Goal: Transaction & Acquisition: Purchase product/service

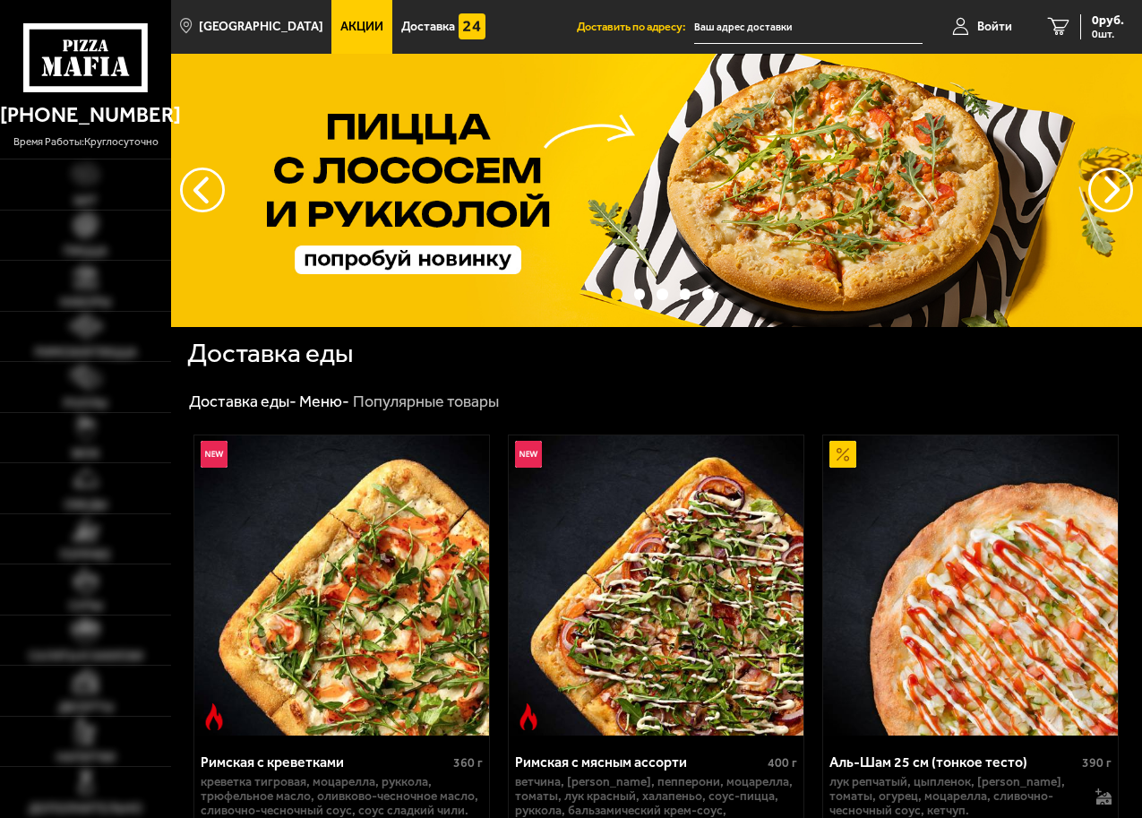
type input "[STREET_ADDRESS]"
click at [87, 276] on img at bounding box center [85, 275] width 25 height 25
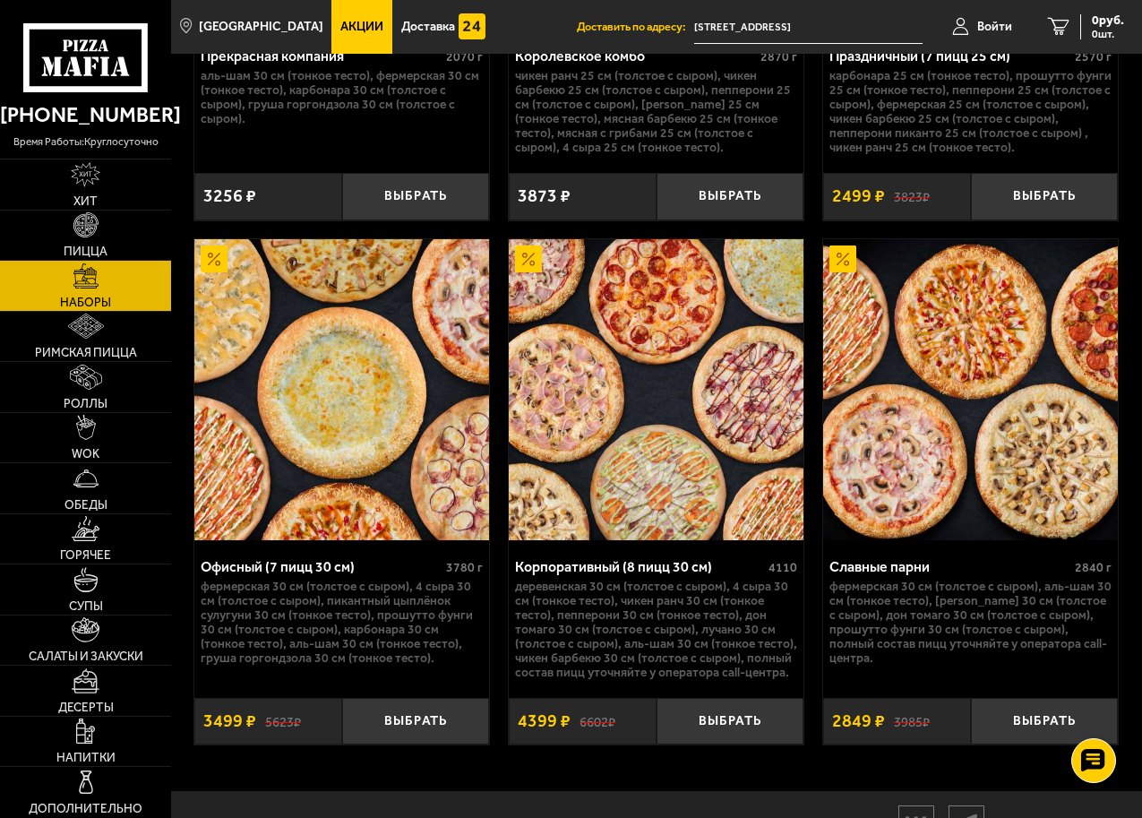
scroll to position [4749, 0]
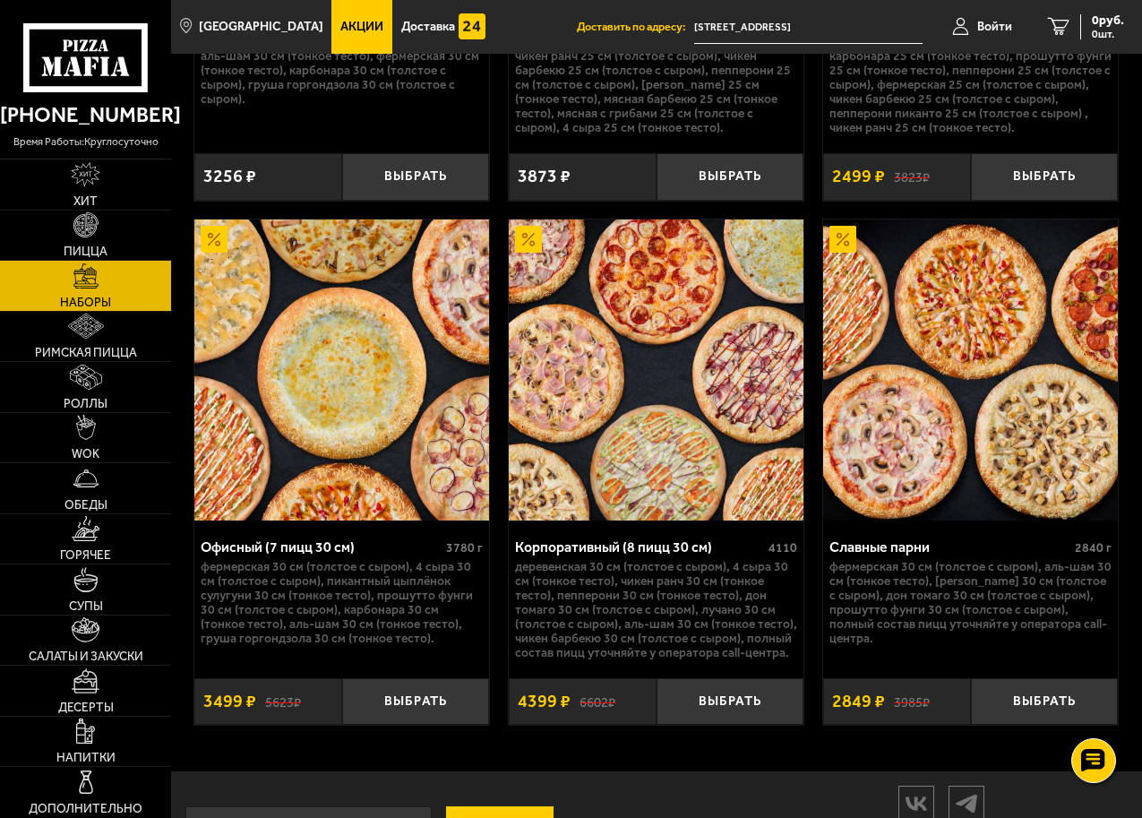
click at [648, 418] on img at bounding box center [656, 370] width 295 height 301
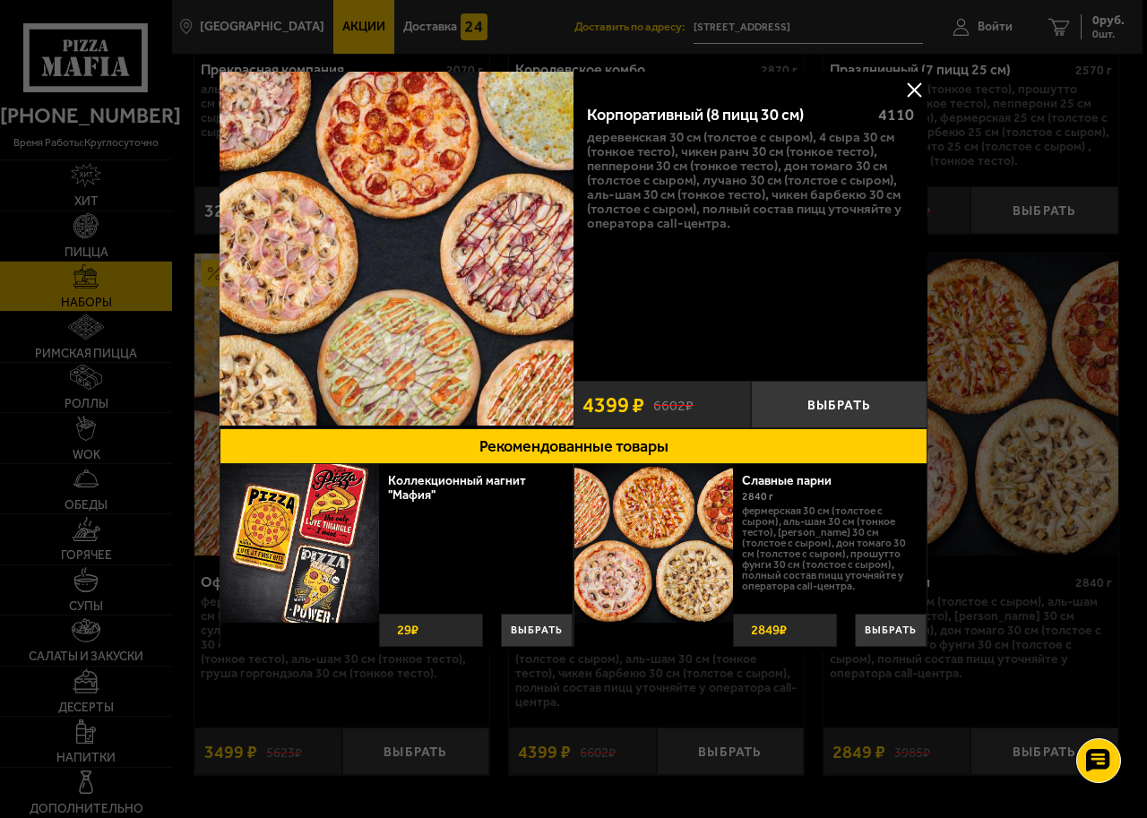
click at [913, 85] on button at bounding box center [913, 89] width 27 height 27
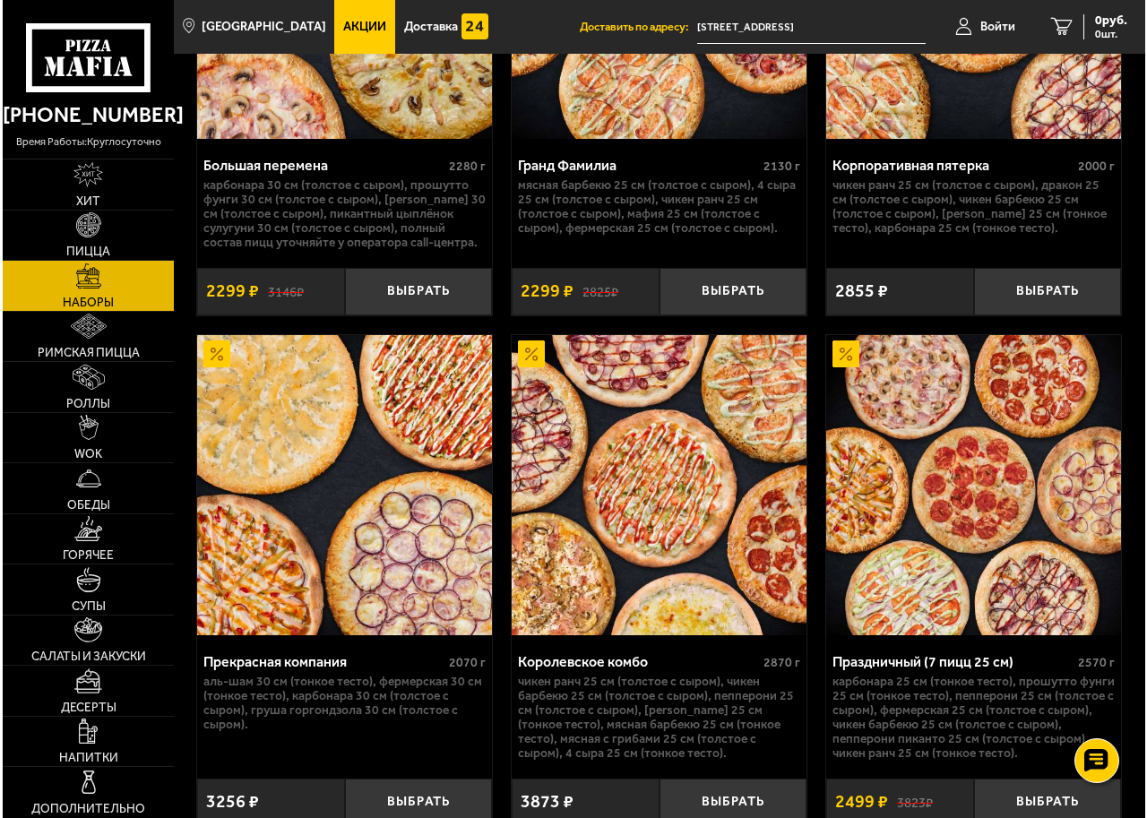
scroll to position [4123, 0]
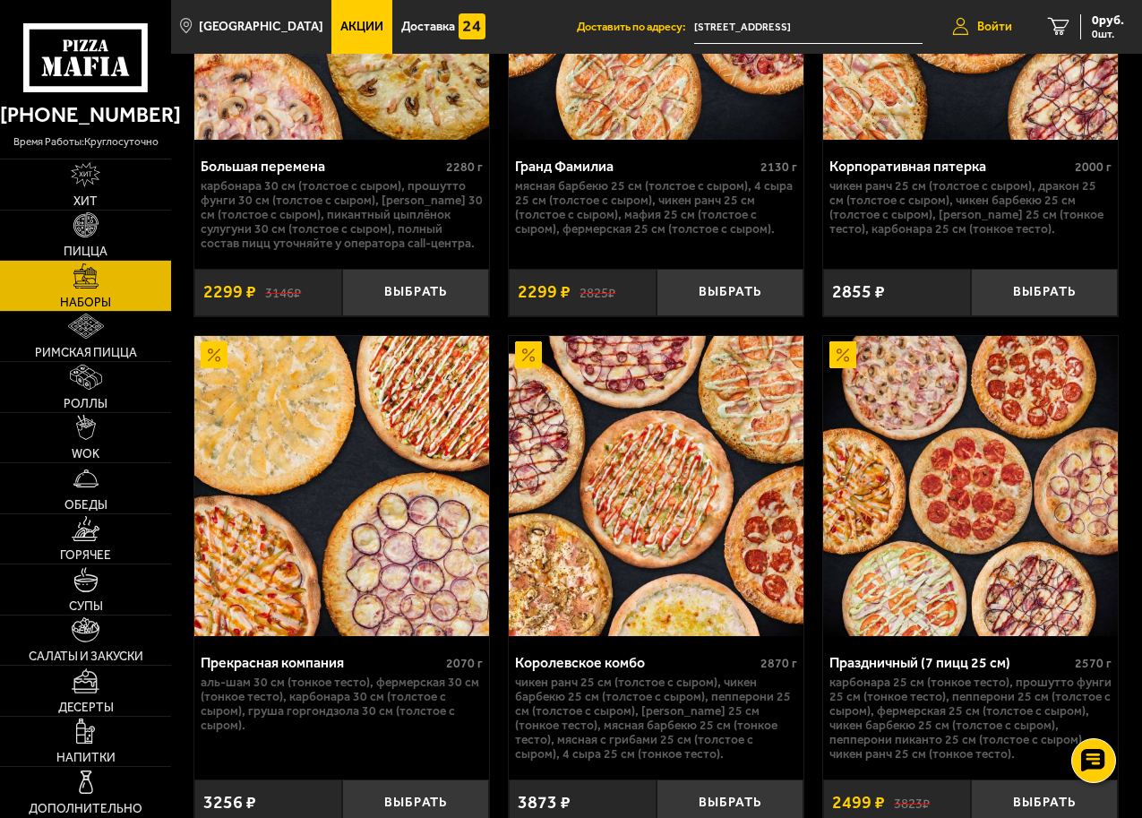
click at [988, 24] on span "Войти" at bounding box center [995, 27] width 35 height 13
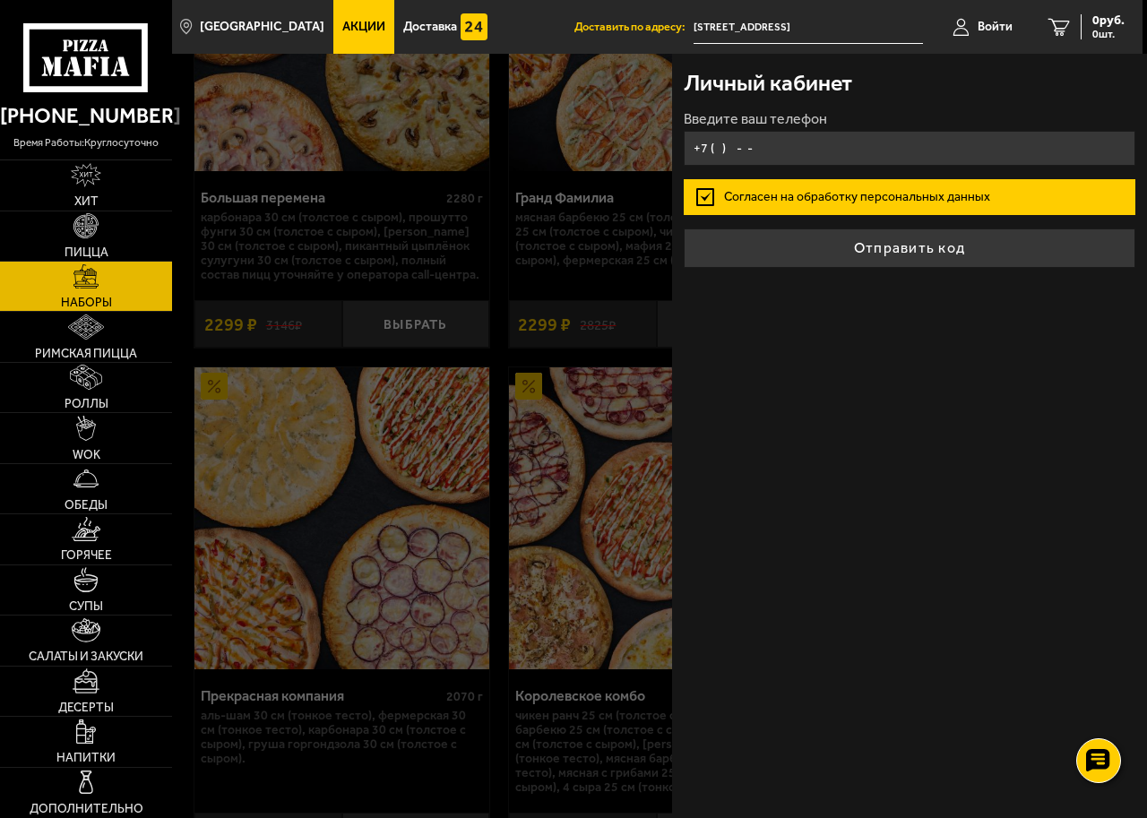
click at [718, 145] on input "+7 ( ) - -" at bounding box center [909, 148] width 451 height 35
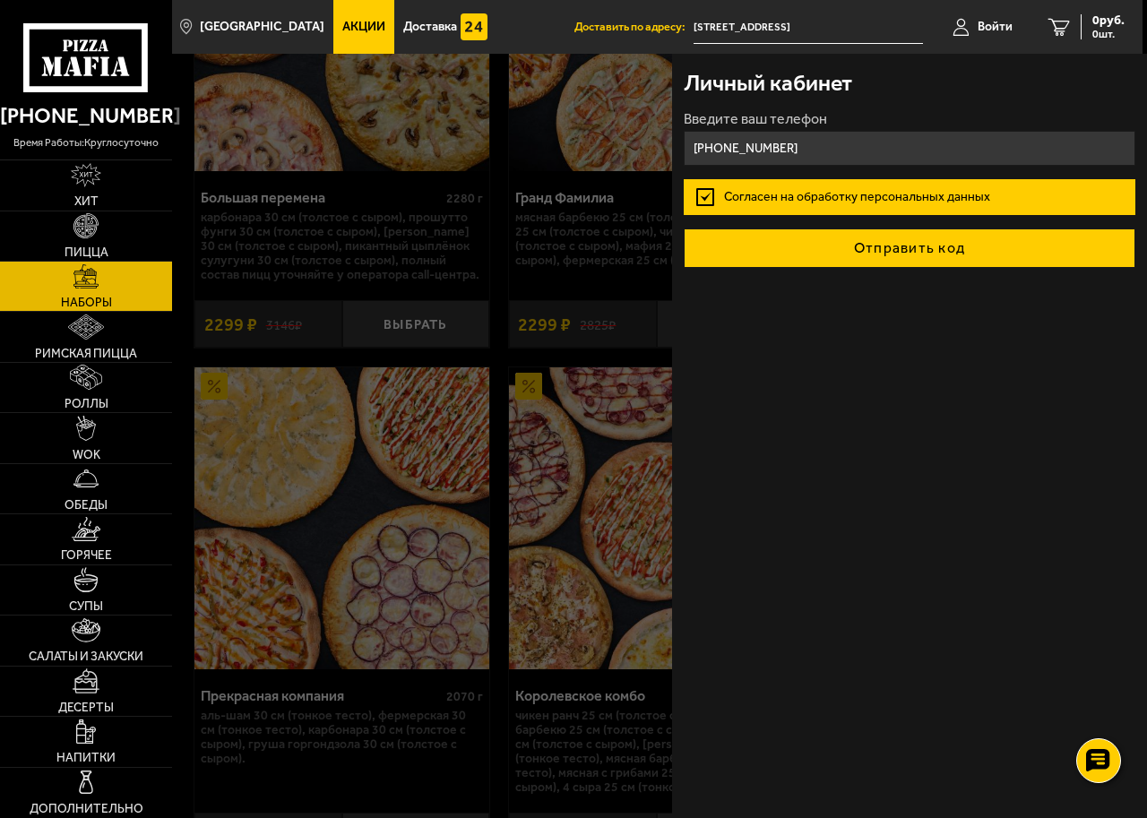
type input "[PHONE_NUMBER]"
click at [883, 252] on button "Отправить код" at bounding box center [909, 247] width 451 height 39
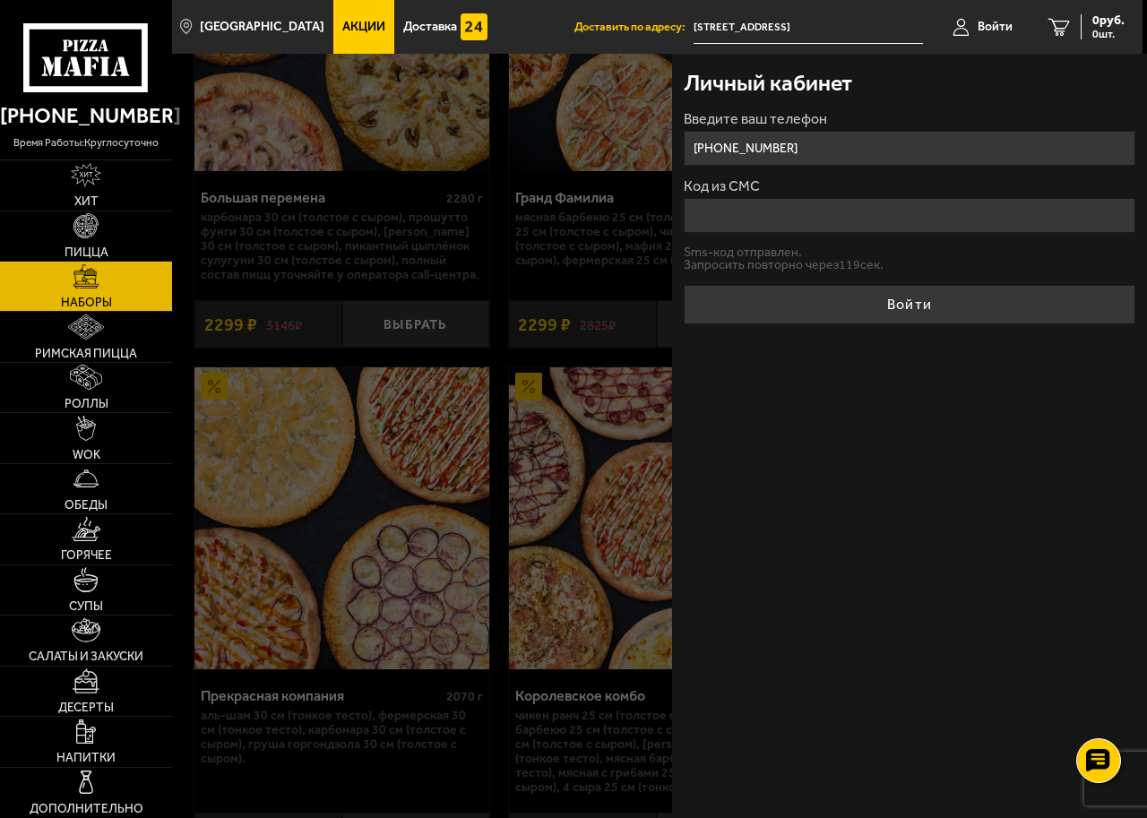
click at [732, 211] on input "Код из СМС" at bounding box center [909, 215] width 451 height 35
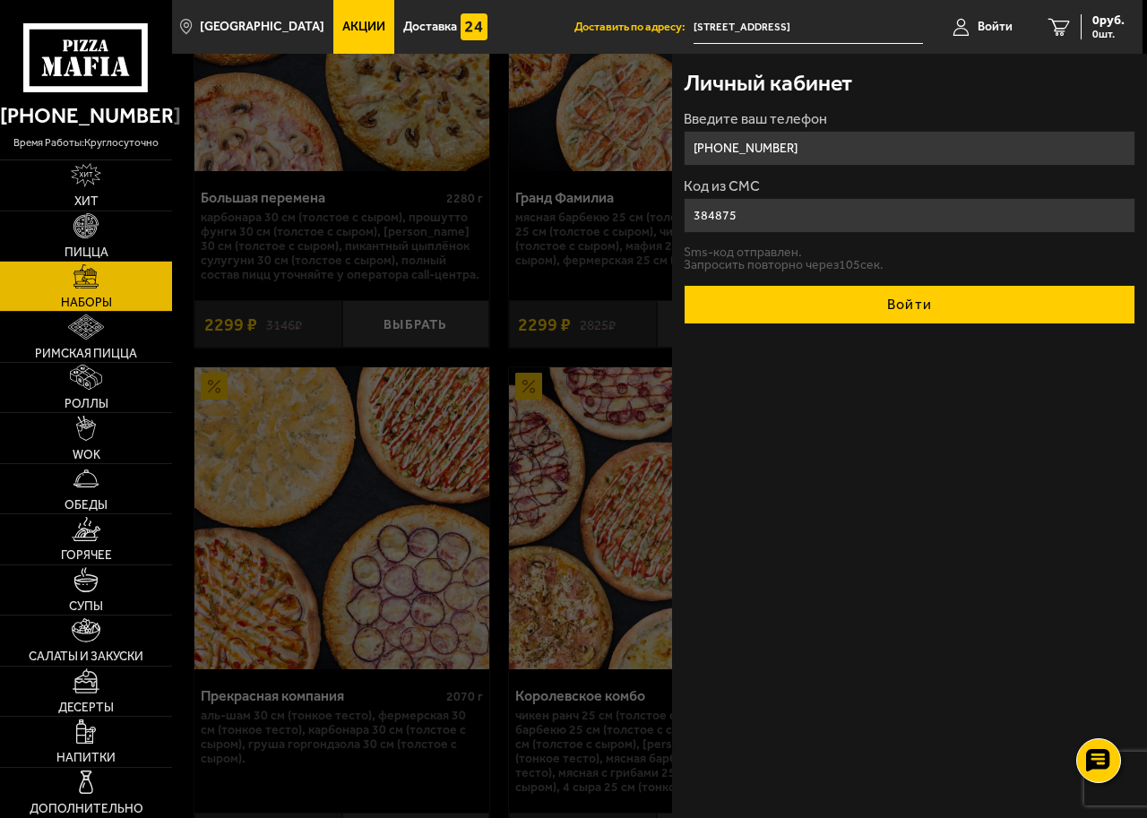
type input "384875"
click at [900, 309] on button "Войти" at bounding box center [909, 304] width 451 height 39
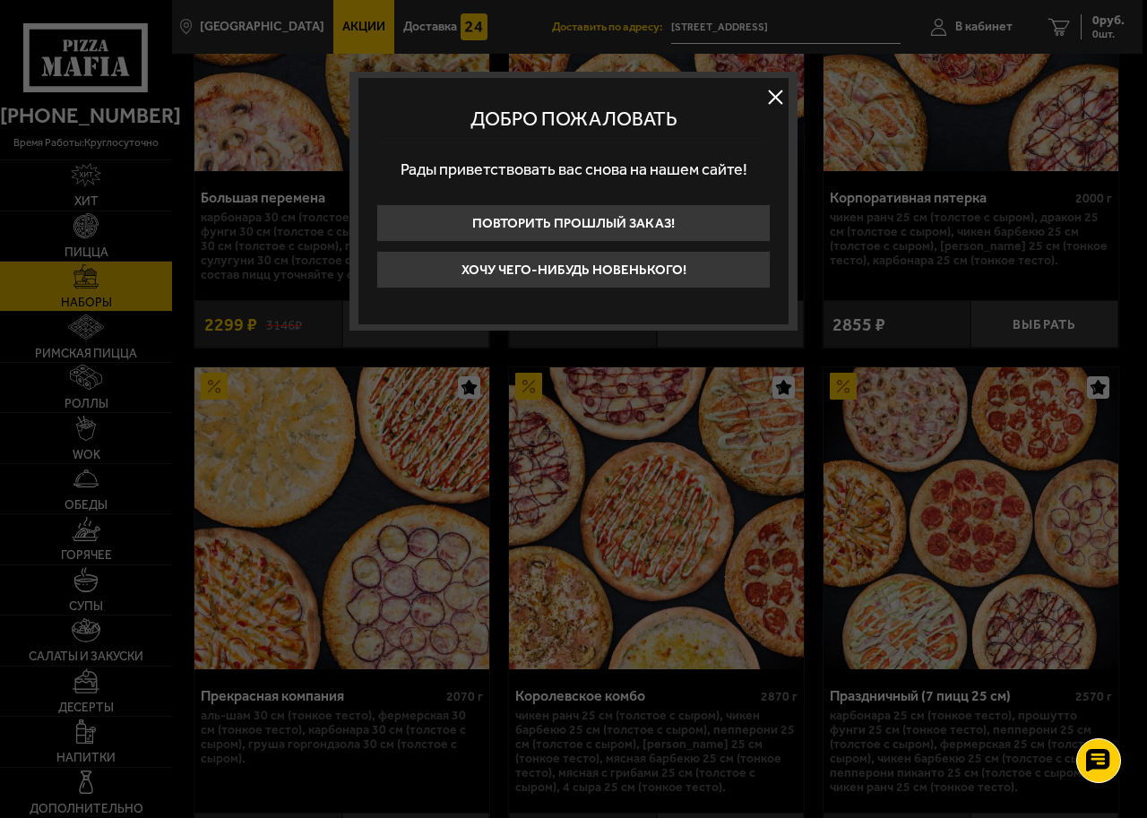
click at [776, 94] on button at bounding box center [775, 96] width 27 height 27
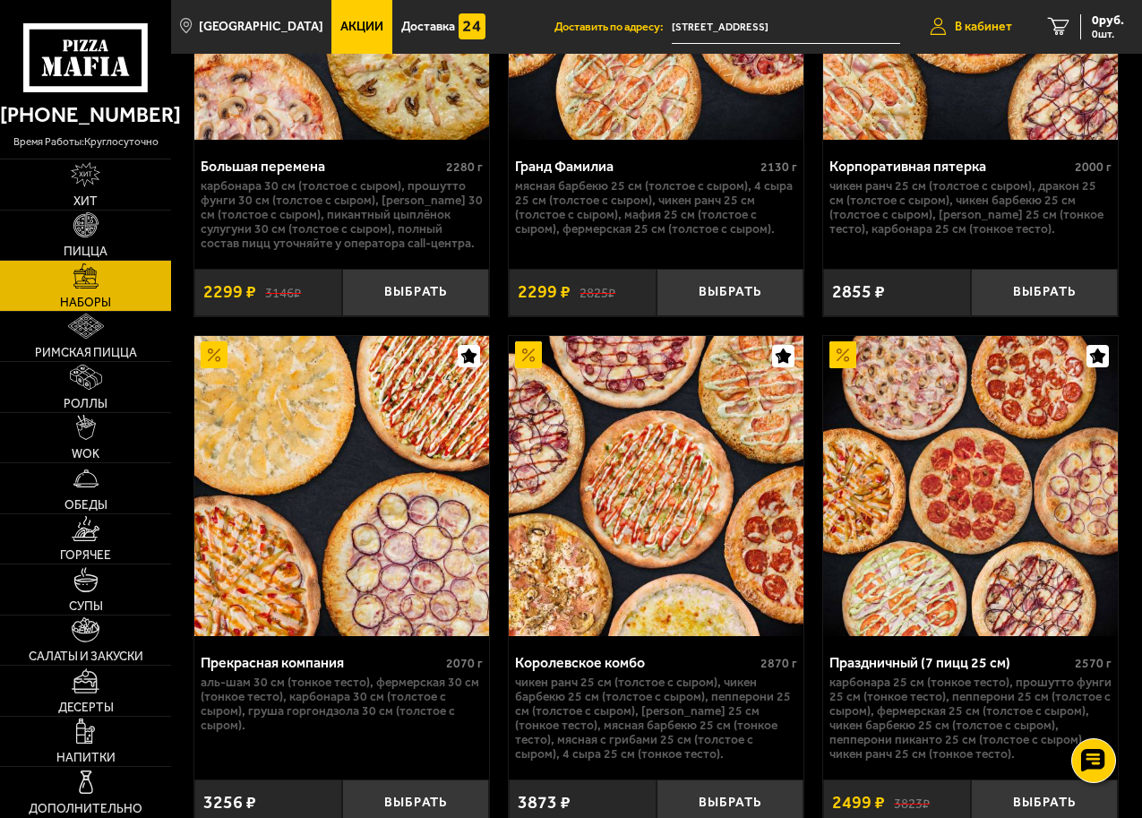
click at [987, 21] on span "В кабинет" at bounding box center [983, 27] width 57 height 13
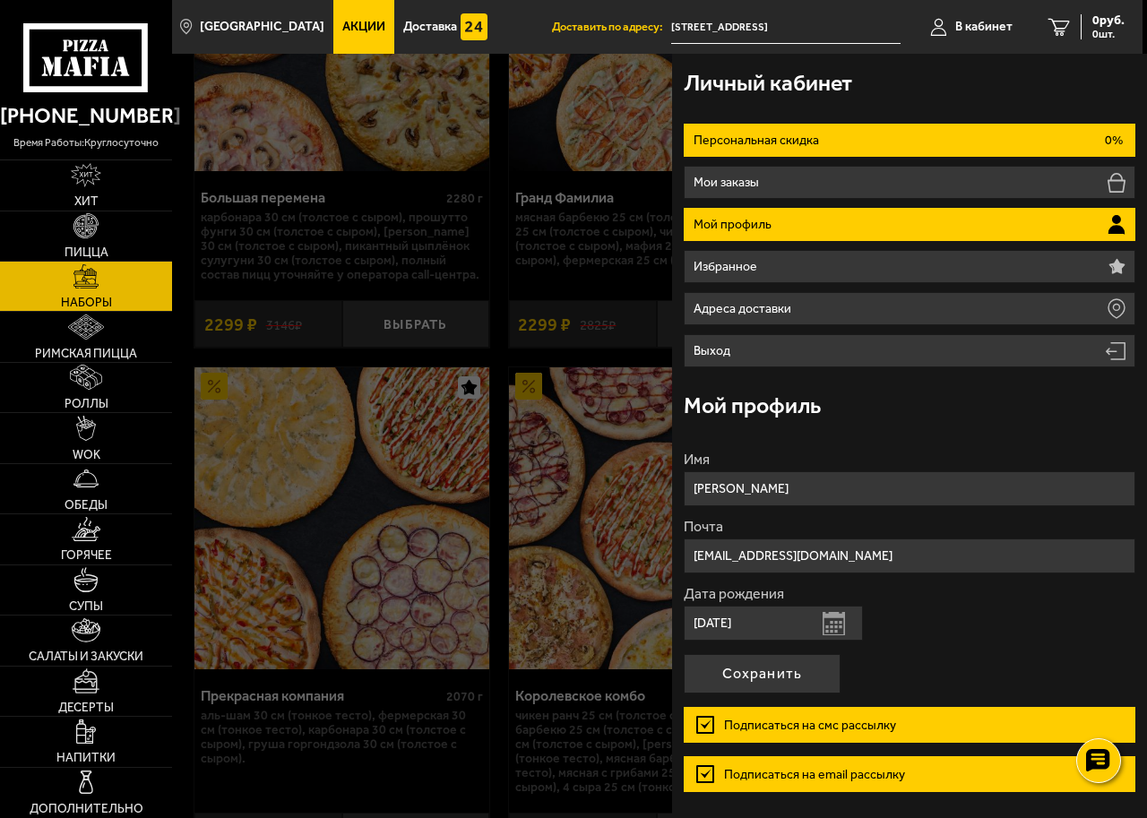
click at [789, 138] on p "Персональная скидка" at bounding box center [759, 140] width 130 height 13
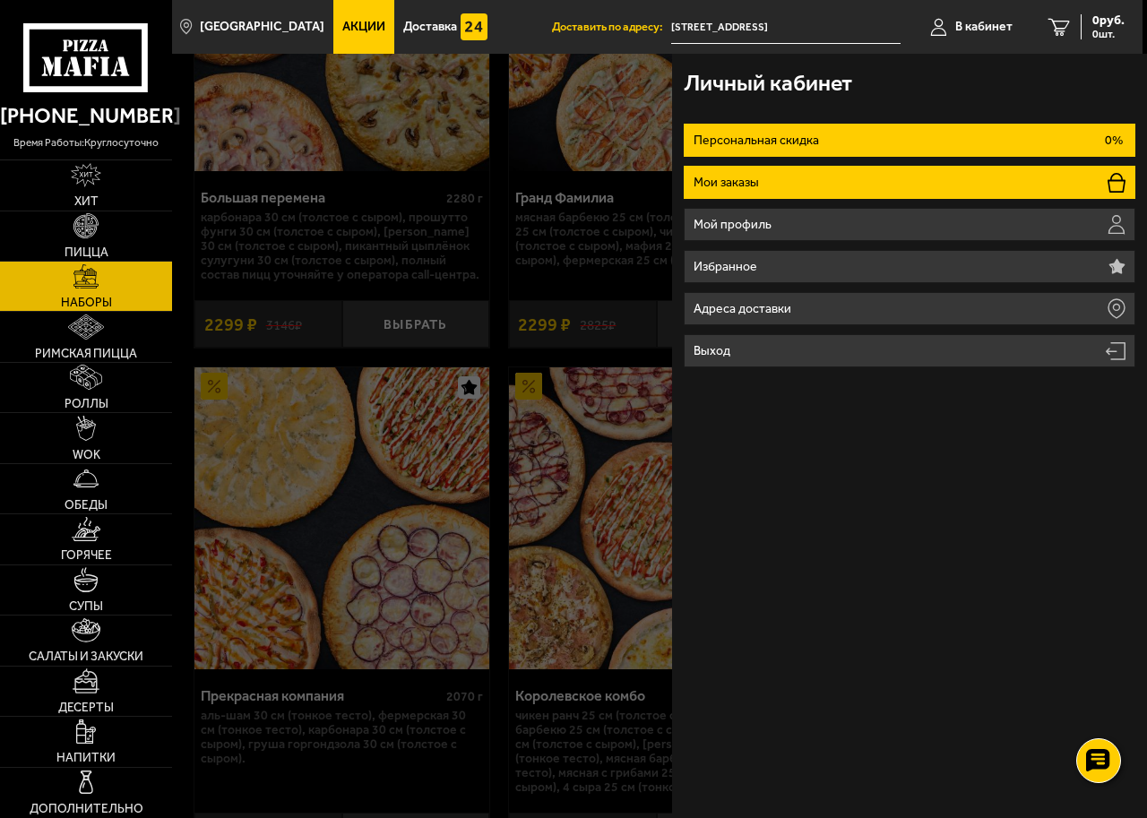
click at [774, 180] on li "Мои заказы" at bounding box center [909, 182] width 451 height 33
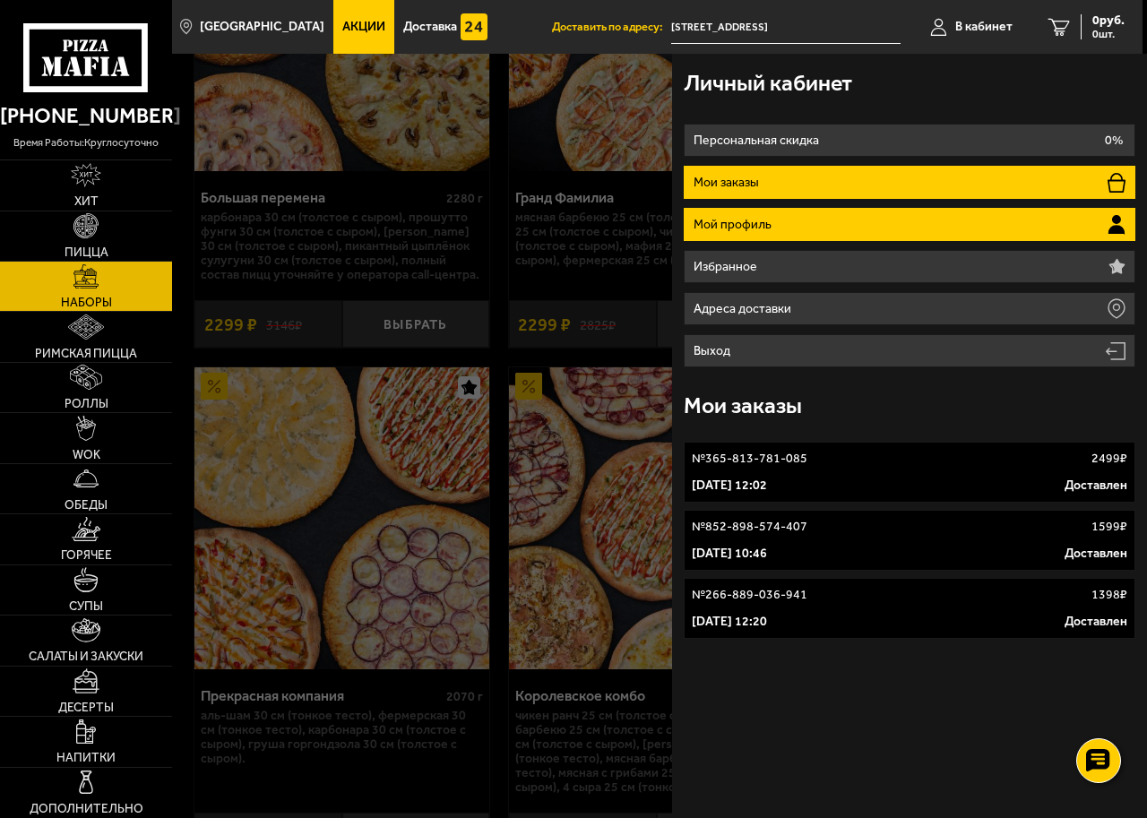
click at [722, 222] on p "Мой профиль" at bounding box center [735, 225] width 82 height 13
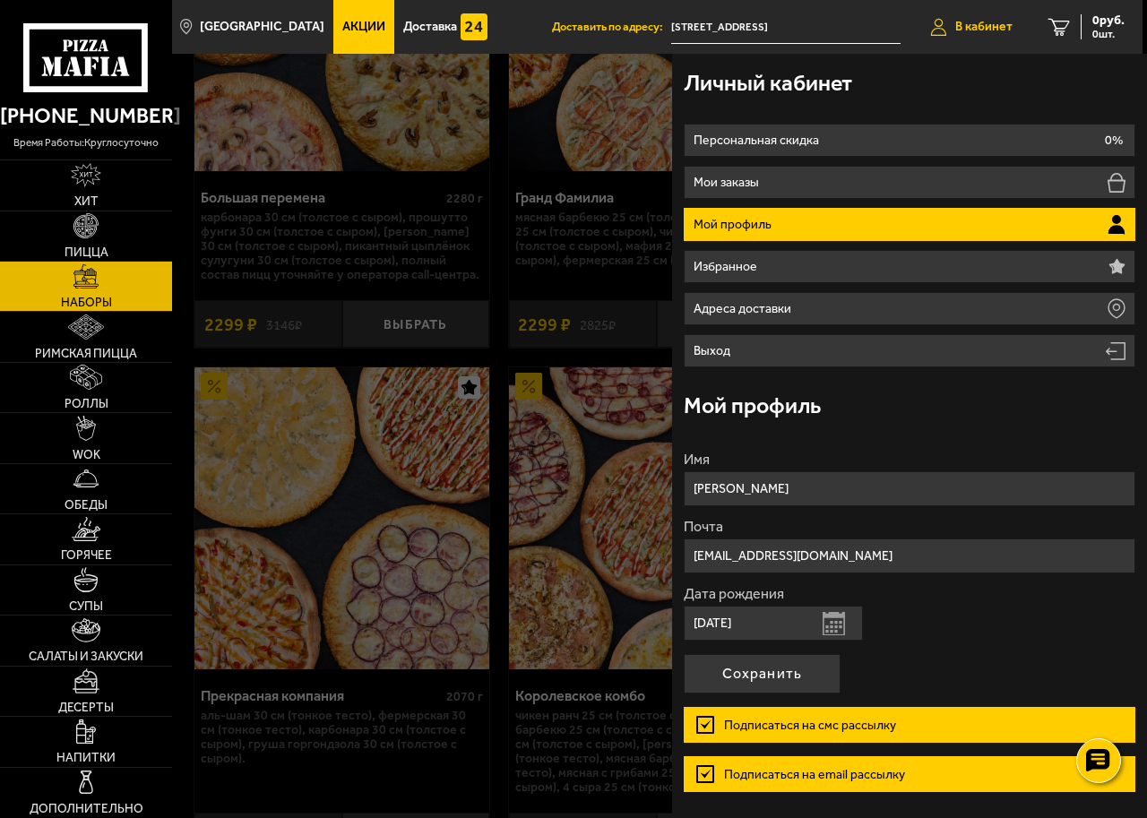
click at [977, 23] on span "В кабинет" at bounding box center [983, 27] width 57 height 13
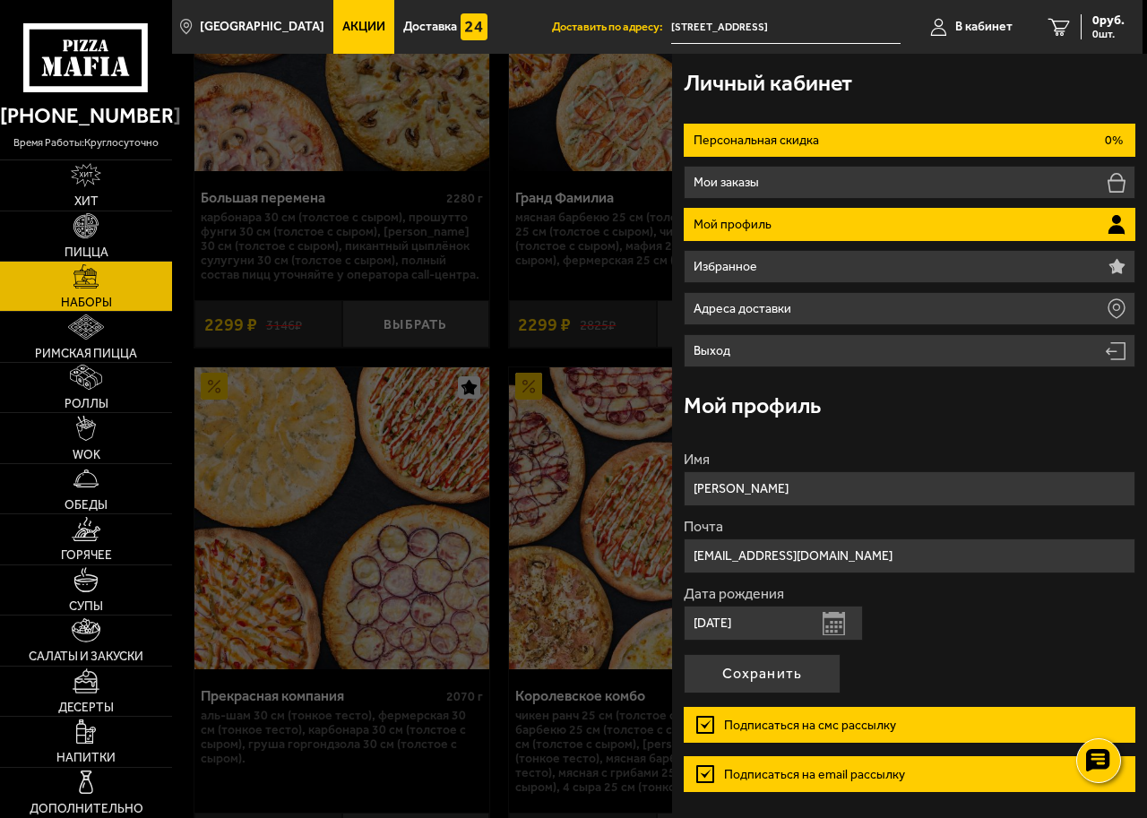
click at [724, 135] on p "Персональная скидка" at bounding box center [759, 140] width 130 height 13
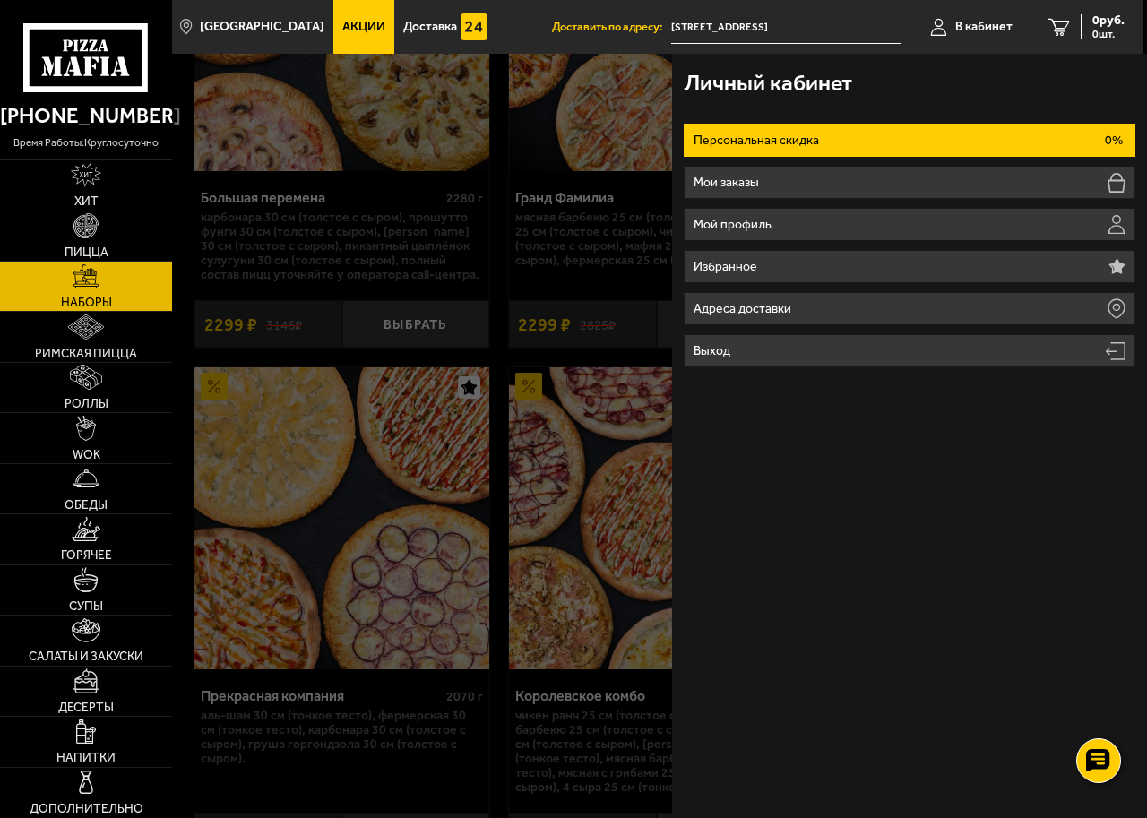
click at [886, 447] on div "Личный кабинет Персональная скидка 0% Мои заказы Мой профиль Избранное Адреса д…" at bounding box center [909, 436] width 475 height 764
click at [980, 573] on div "Личный кабинет Персональная скидка 0% Мои заказы Мой профиль Избранное Адреса д…" at bounding box center [909, 436] width 475 height 764
click at [78, 293] on link "Наборы" at bounding box center [86, 286] width 172 height 49
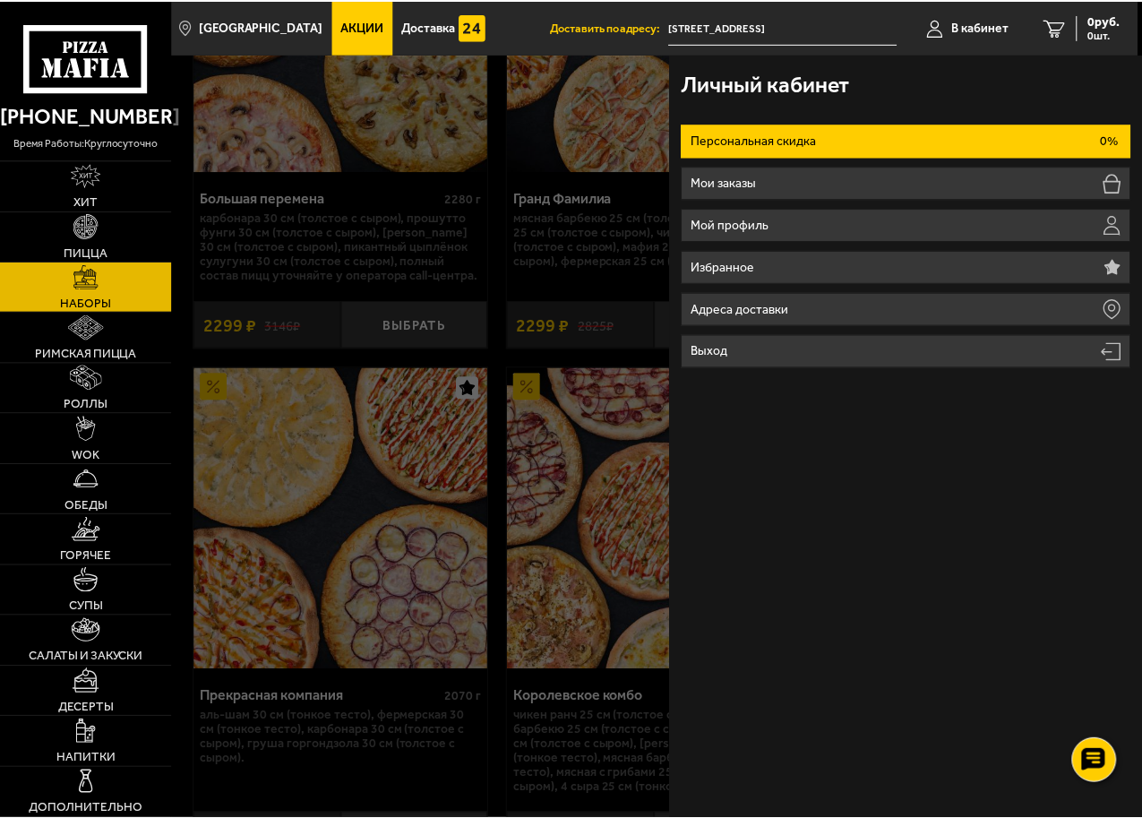
scroll to position [0, 0]
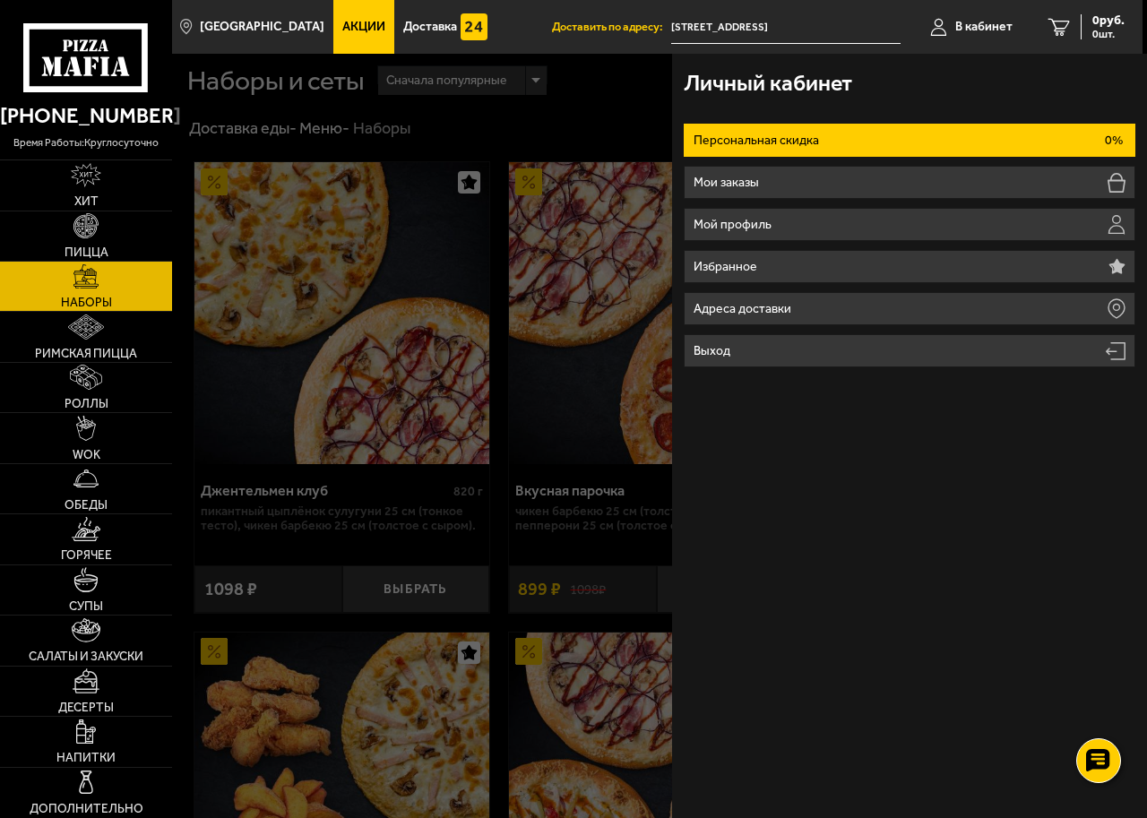
click at [439, 328] on div at bounding box center [745, 463] width 1147 height 818
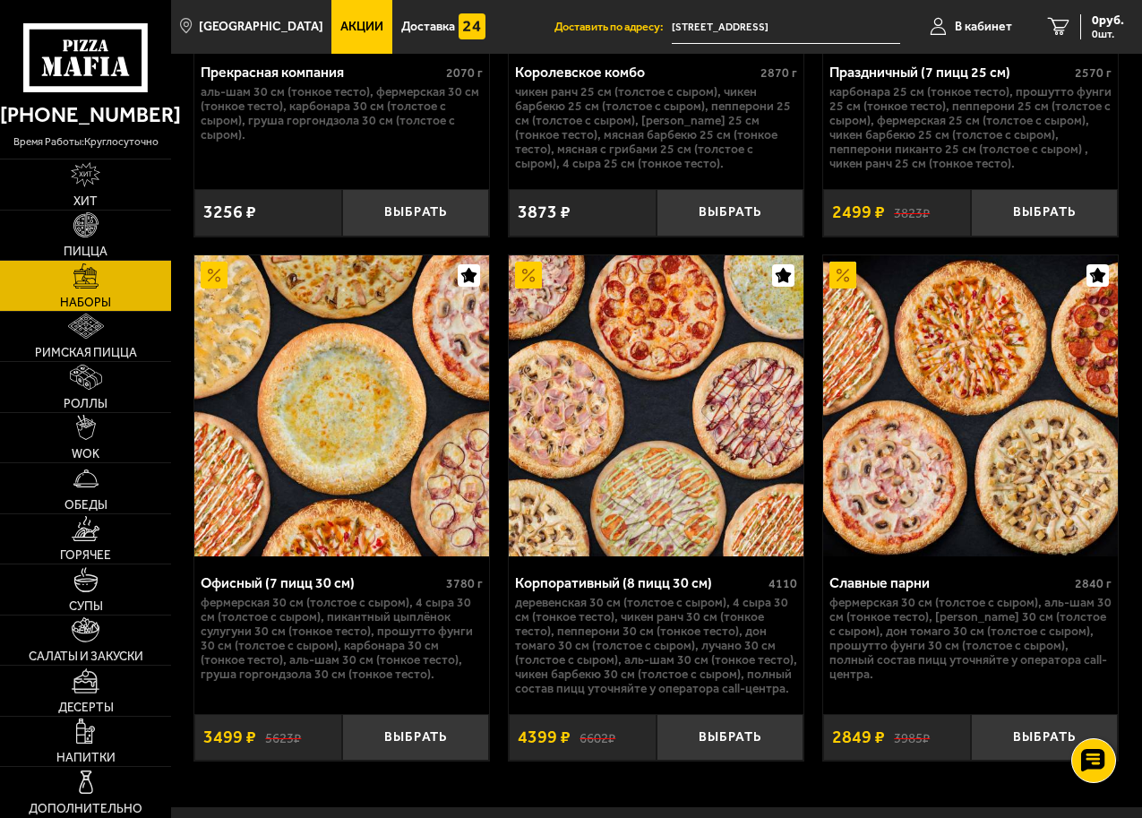
scroll to position [4749, 0]
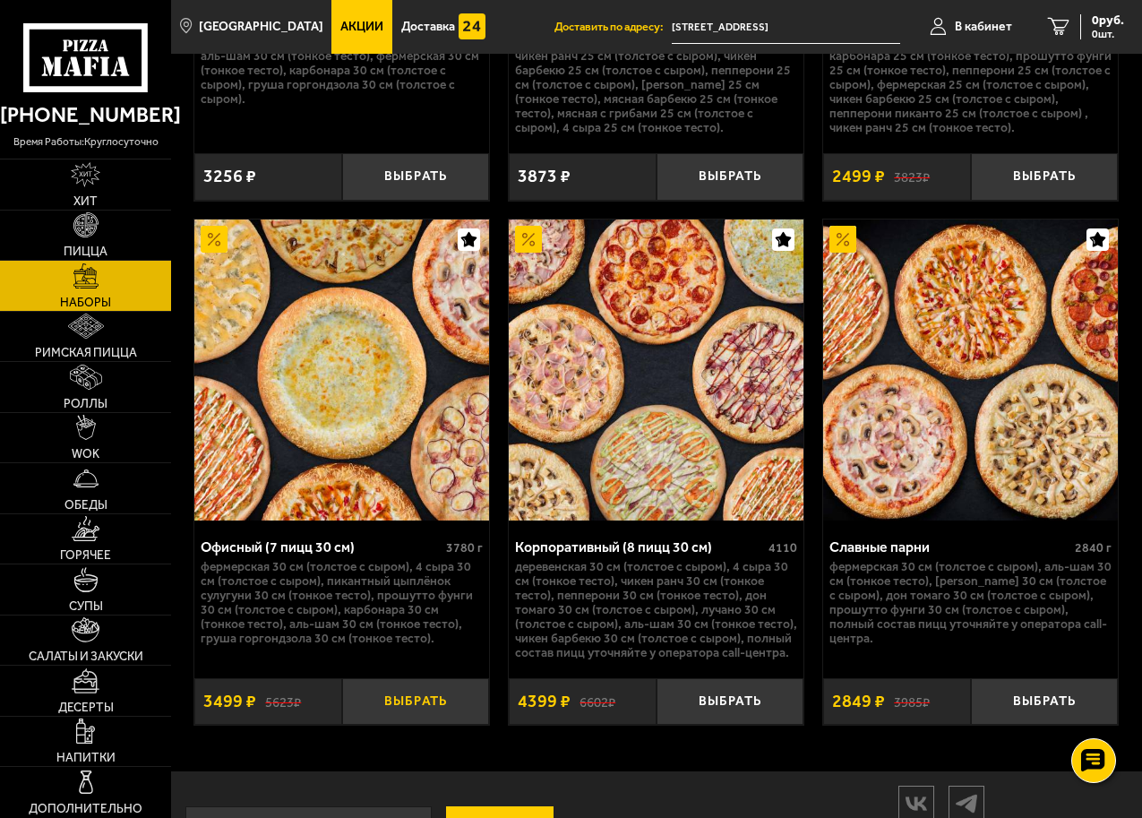
click at [423, 716] on button "Выбрать" at bounding box center [416, 701] width 148 height 47
click at [73, 246] on span "Пицца" at bounding box center [86, 252] width 44 height 13
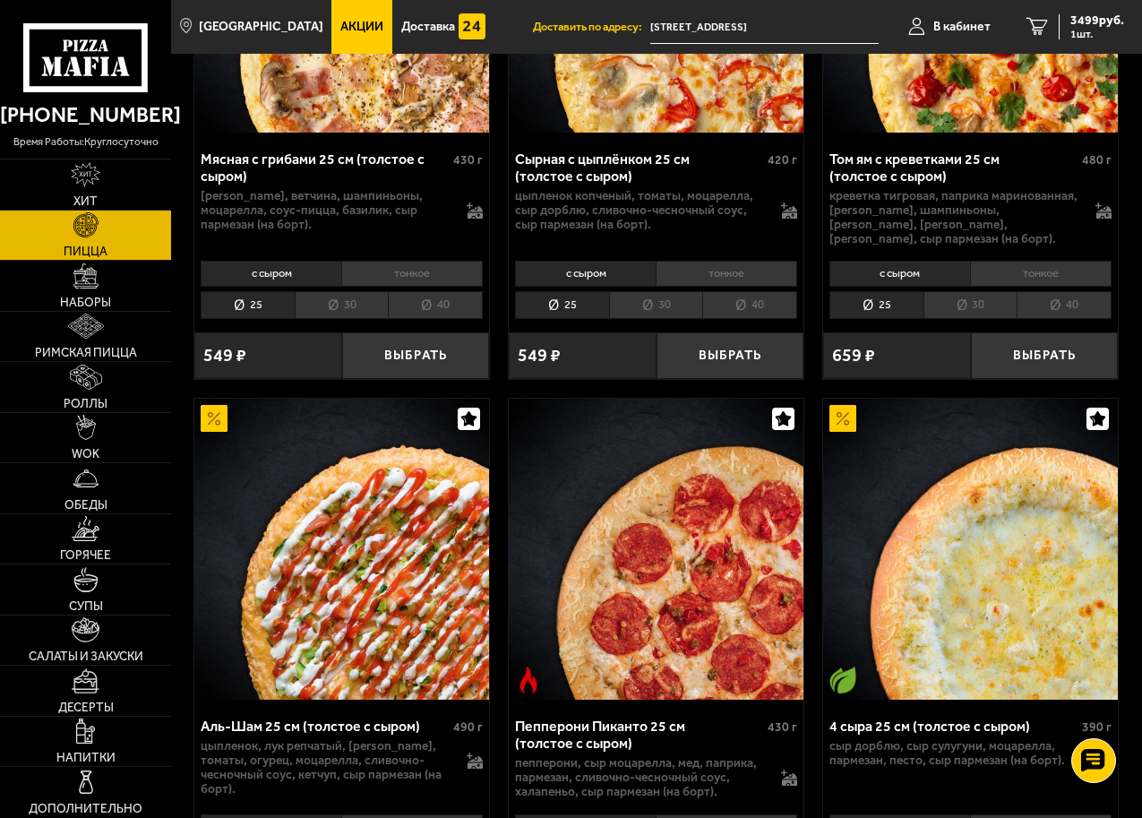
scroll to position [1792, 0]
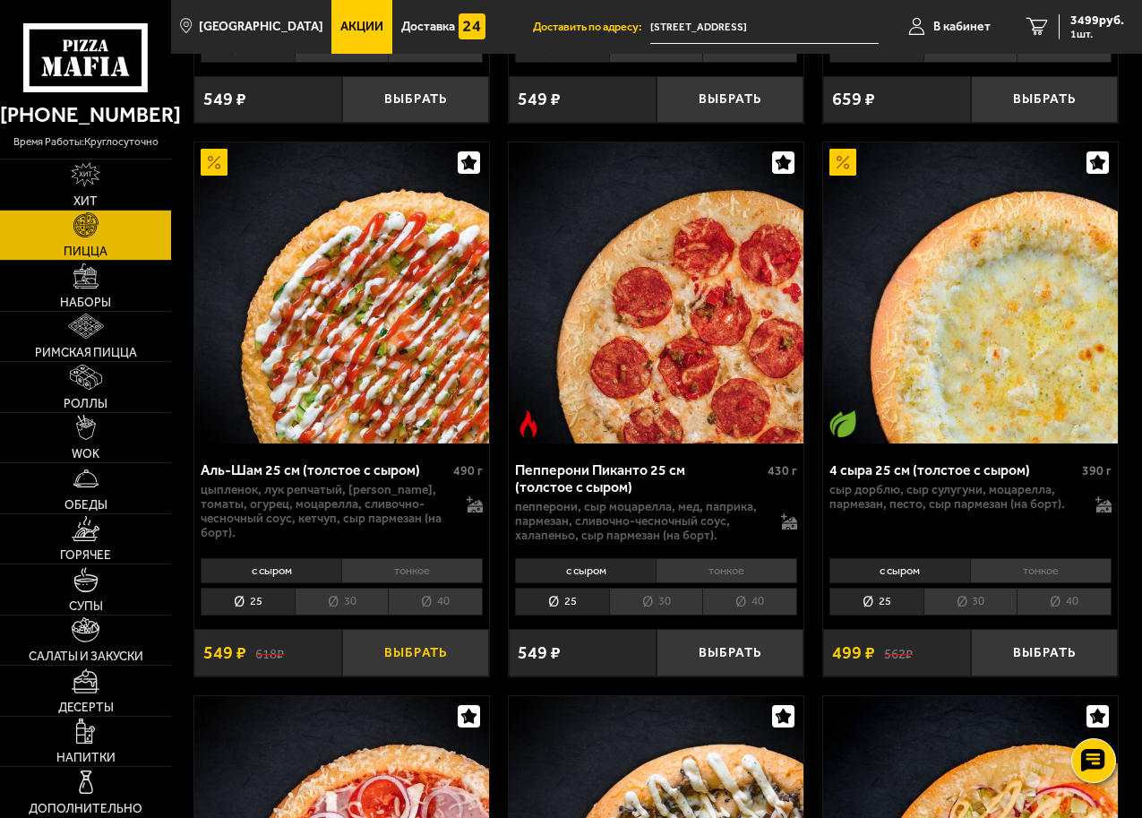
click at [445, 642] on button "Выбрать" at bounding box center [416, 652] width 148 height 47
click at [1038, 20] on icon "2" at bounding box center [1038, 27] width 22 height 18
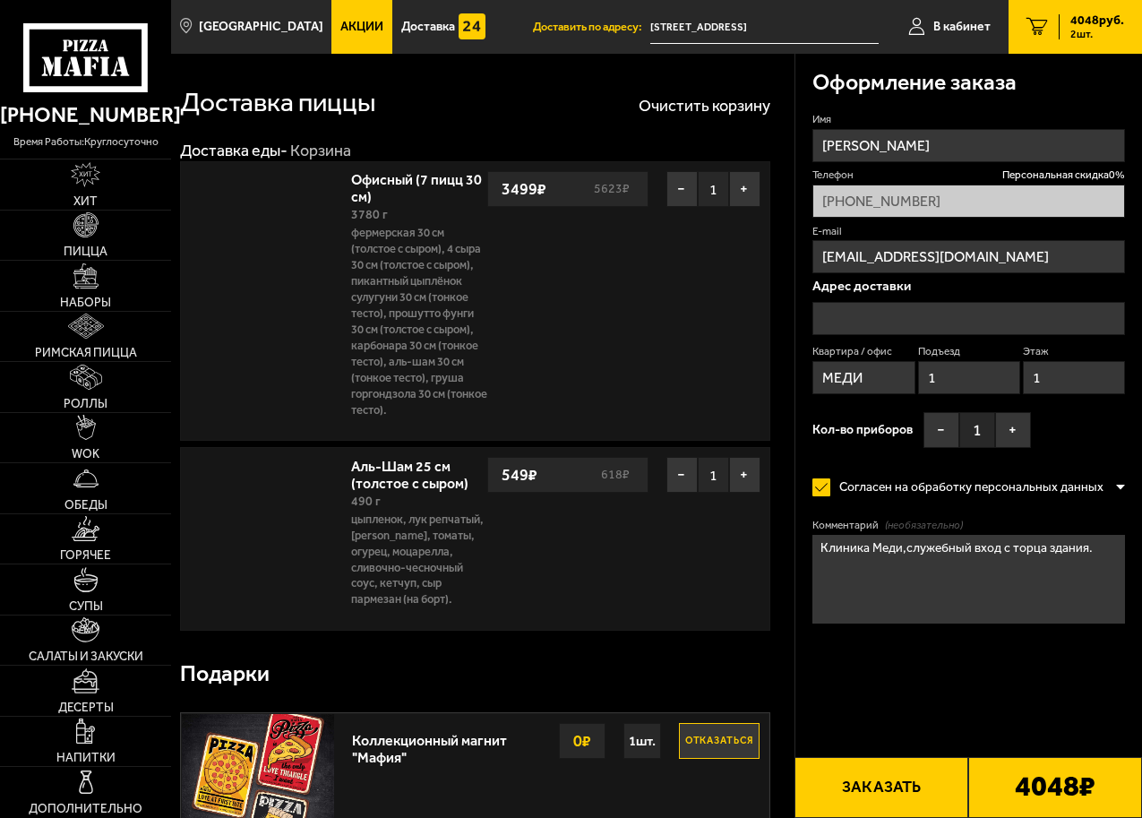
type input "[STREET_ADDRESS]"
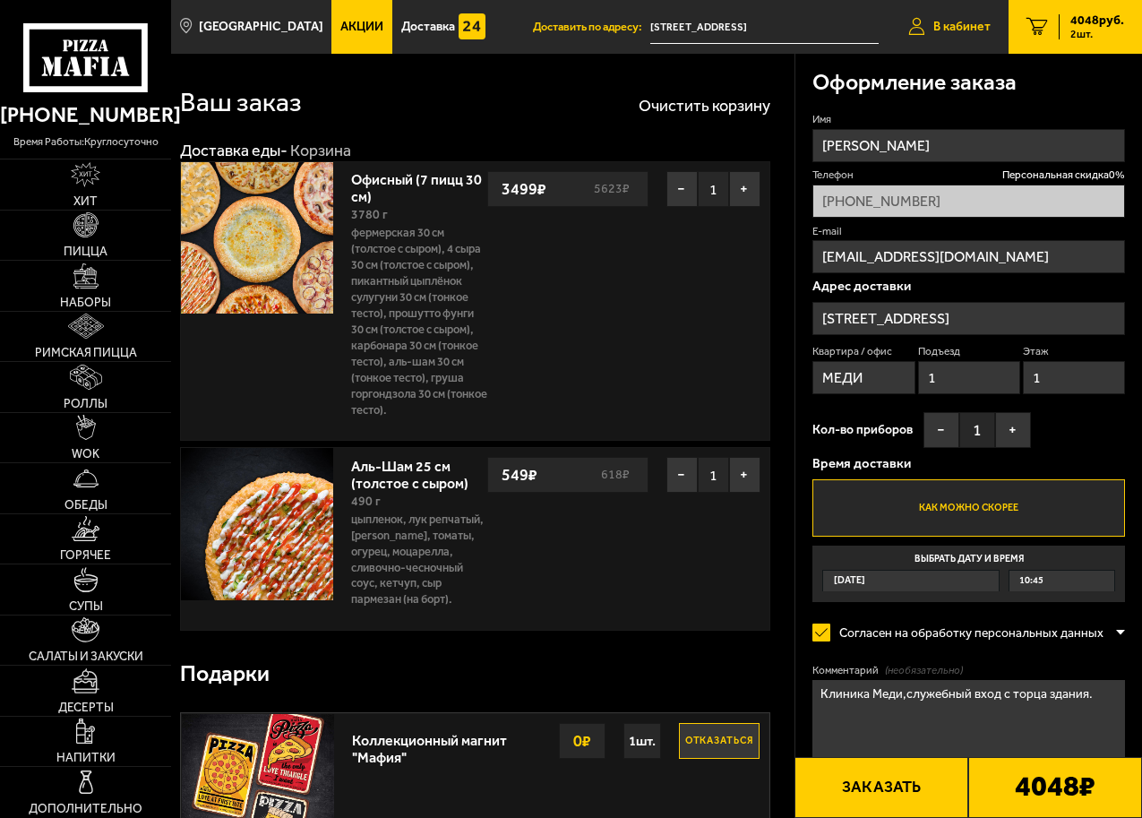
click at [957, 27] on span "В кабинет" at bounding box center [962, 27] width 57 height 13
type input "[PHONE_NUMBER]"
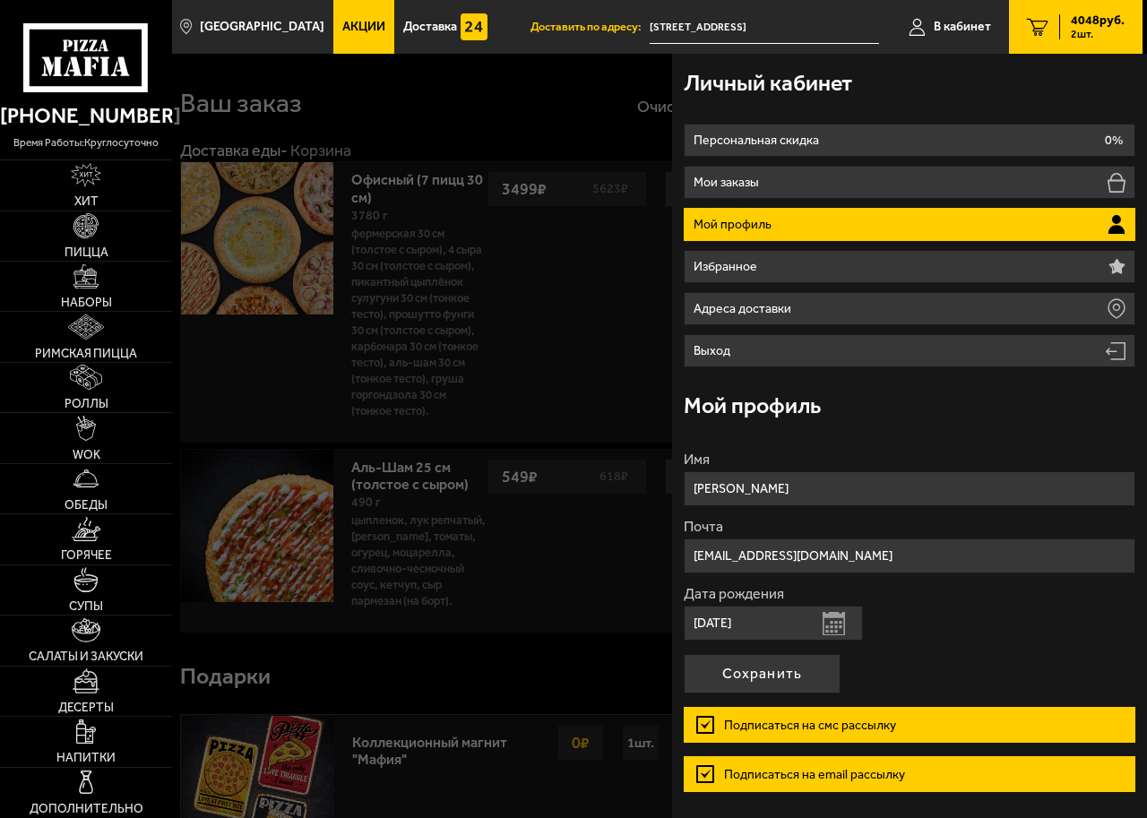
click at [712, 220] on p "Мой профиль" at bounding box center [735, 225] width 82 height 13
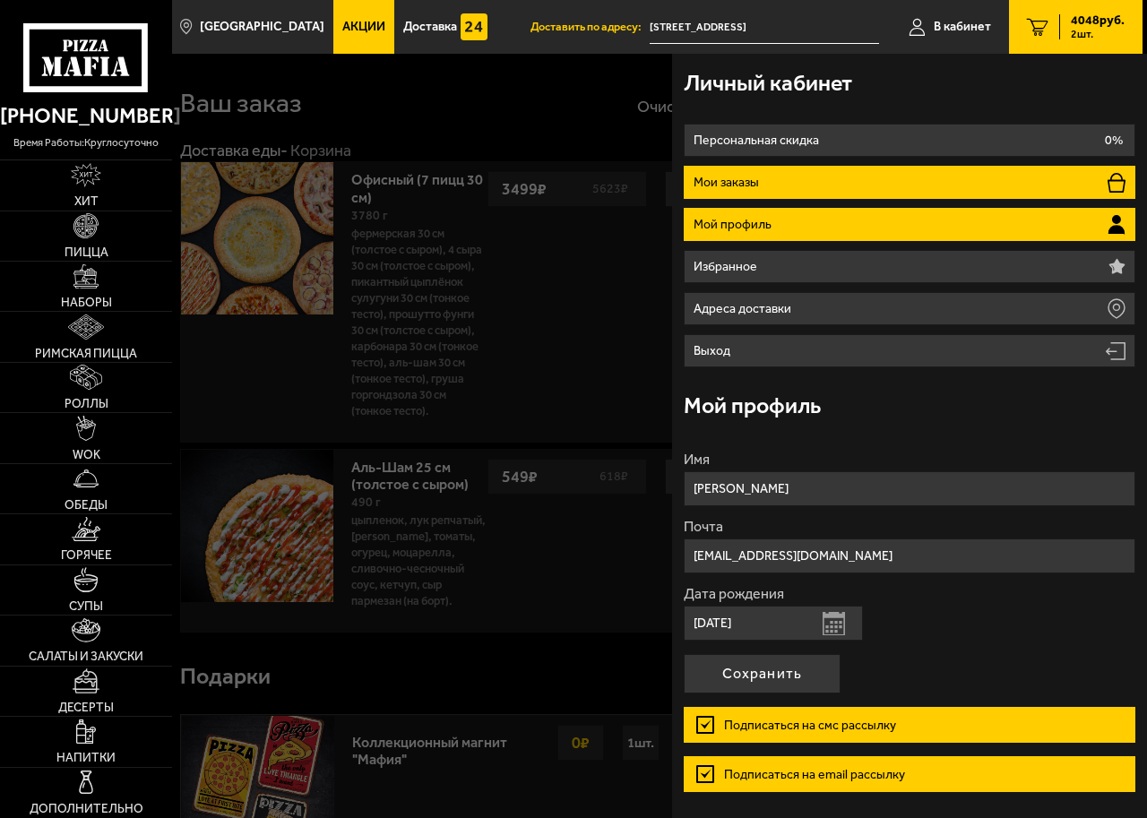
click at [712, 185] on p "Мои заказы" at bounding box center [729, 183] width 70 height 13
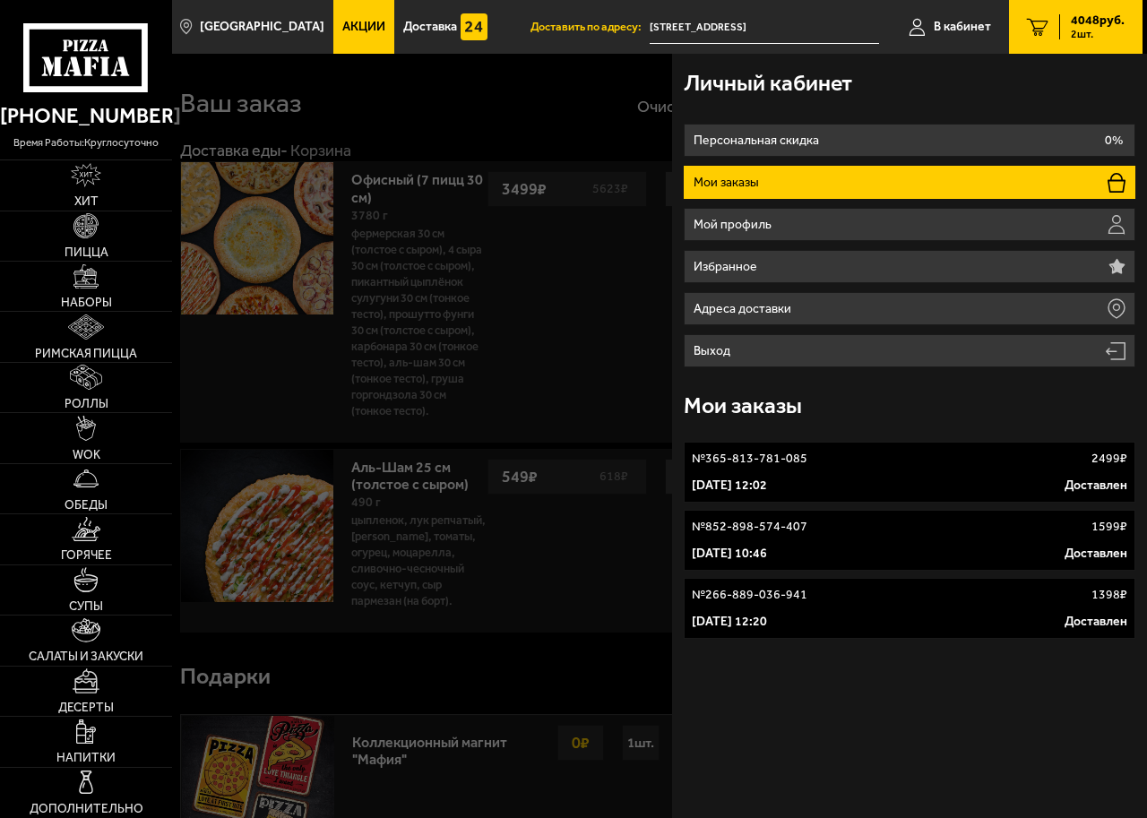
click at [767, 485] on p "[DATE] 12:02" at bounding box center [729, 486] width 75 height 18
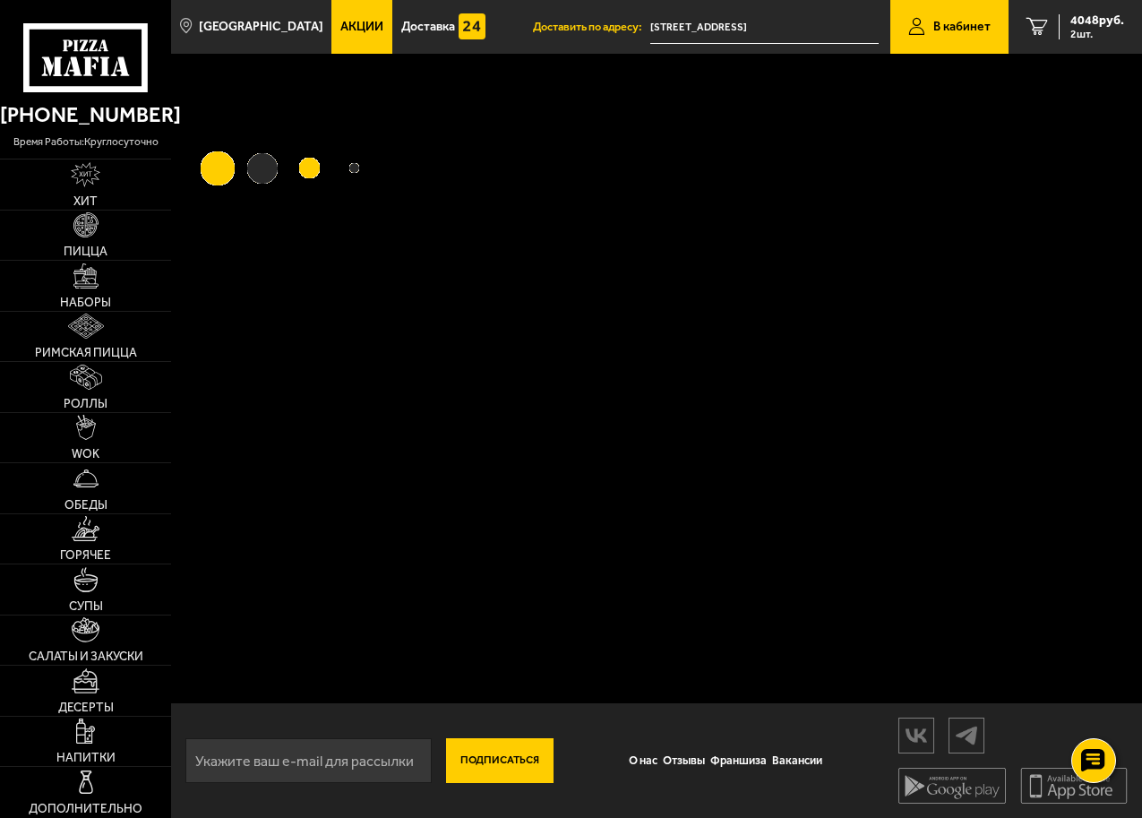
click at [769, 485] on div "Подписаться О нас Отзывы Франшиза Вакансии Мы в соцсетях Скачивайте мобильные п…" at bounding box center [656, 436] width 971 height 764
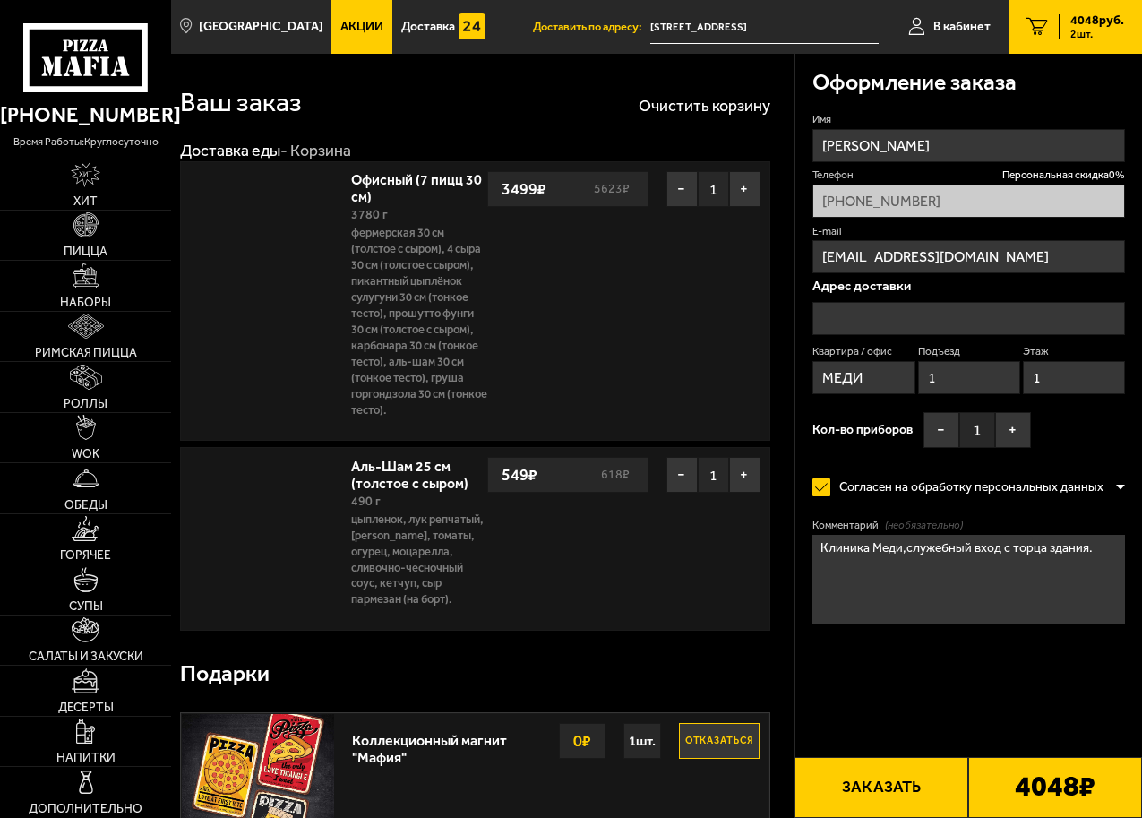
type input "[STREET_ADDRESS]"
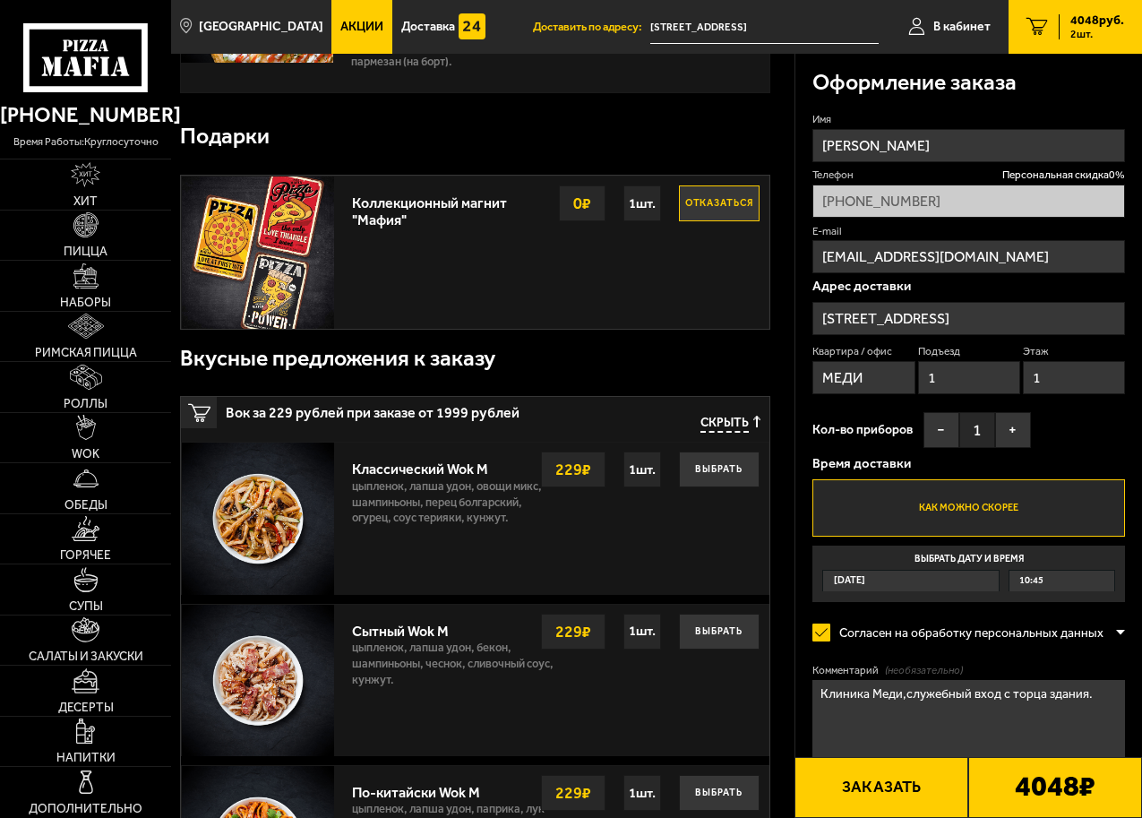
scroll to position [717, 0]
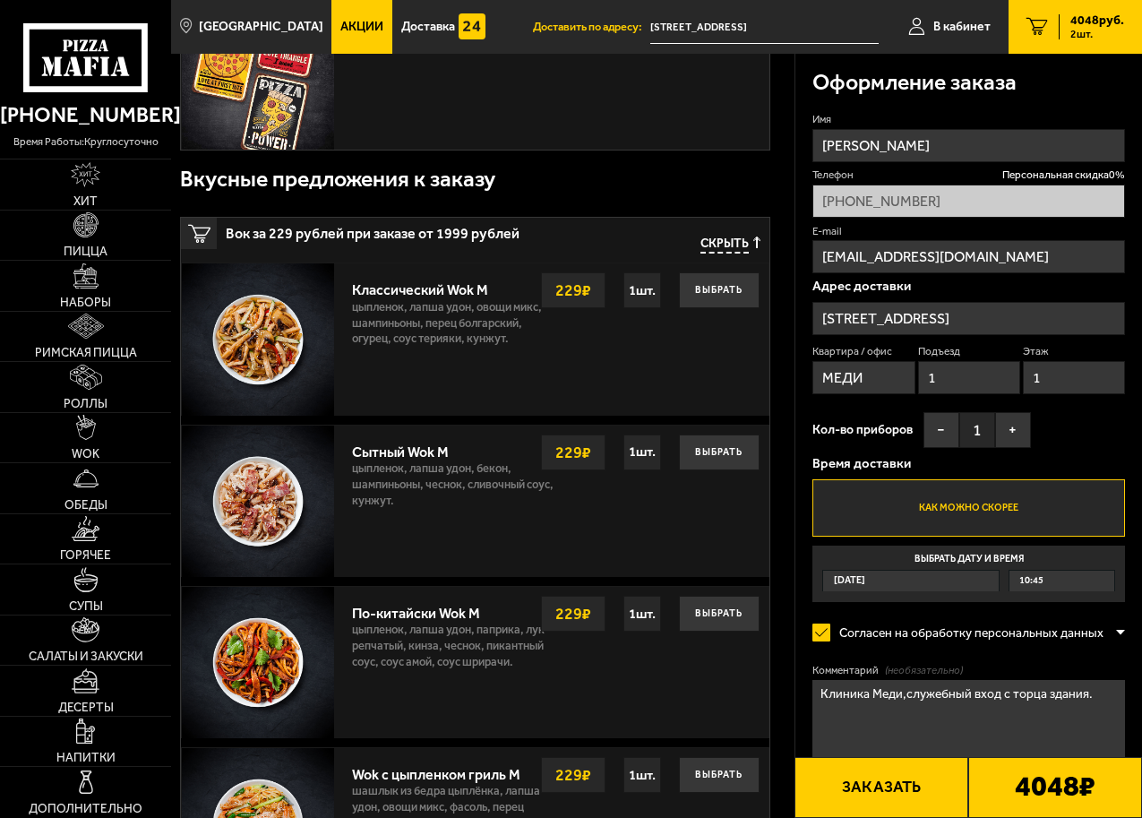
click at [891, 781] on button "Заказать" at bounding box center [882, 787] width 174 height 61
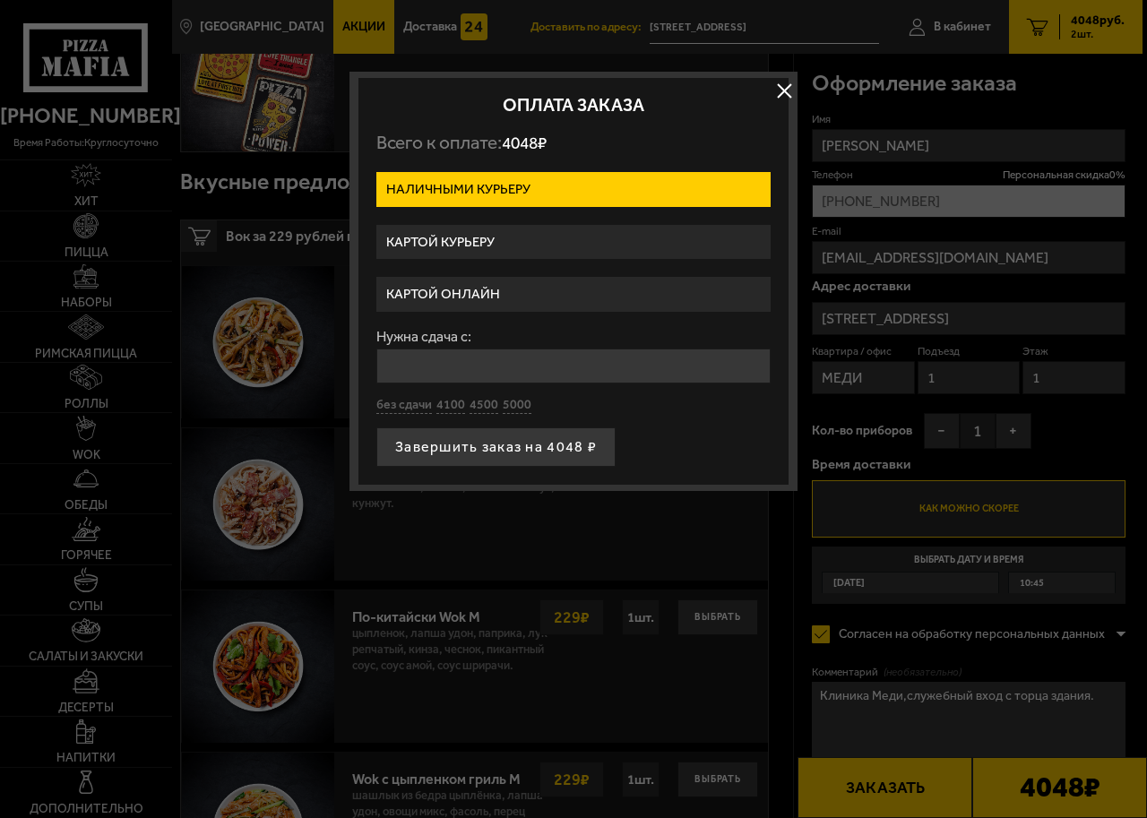
click at [783, 89] on button "button" at bounding box center [784, 90] width 27 height 27
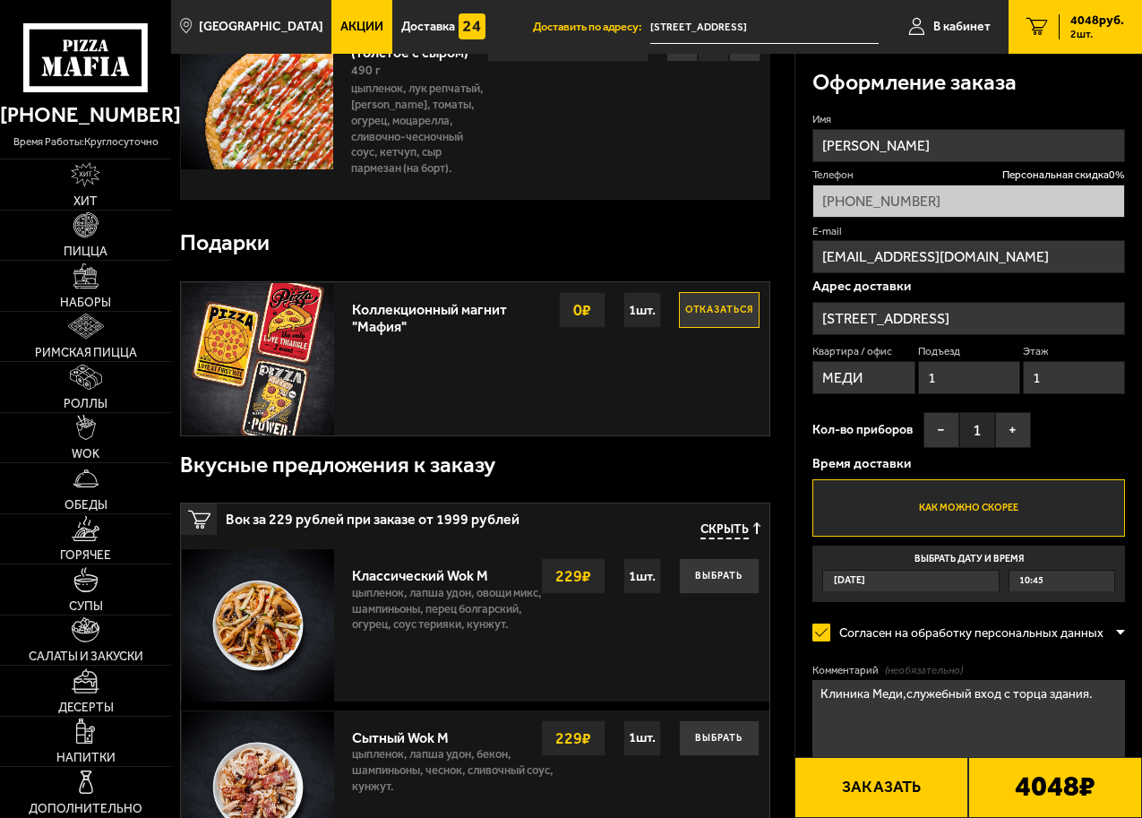
scroll to position [448, 0]
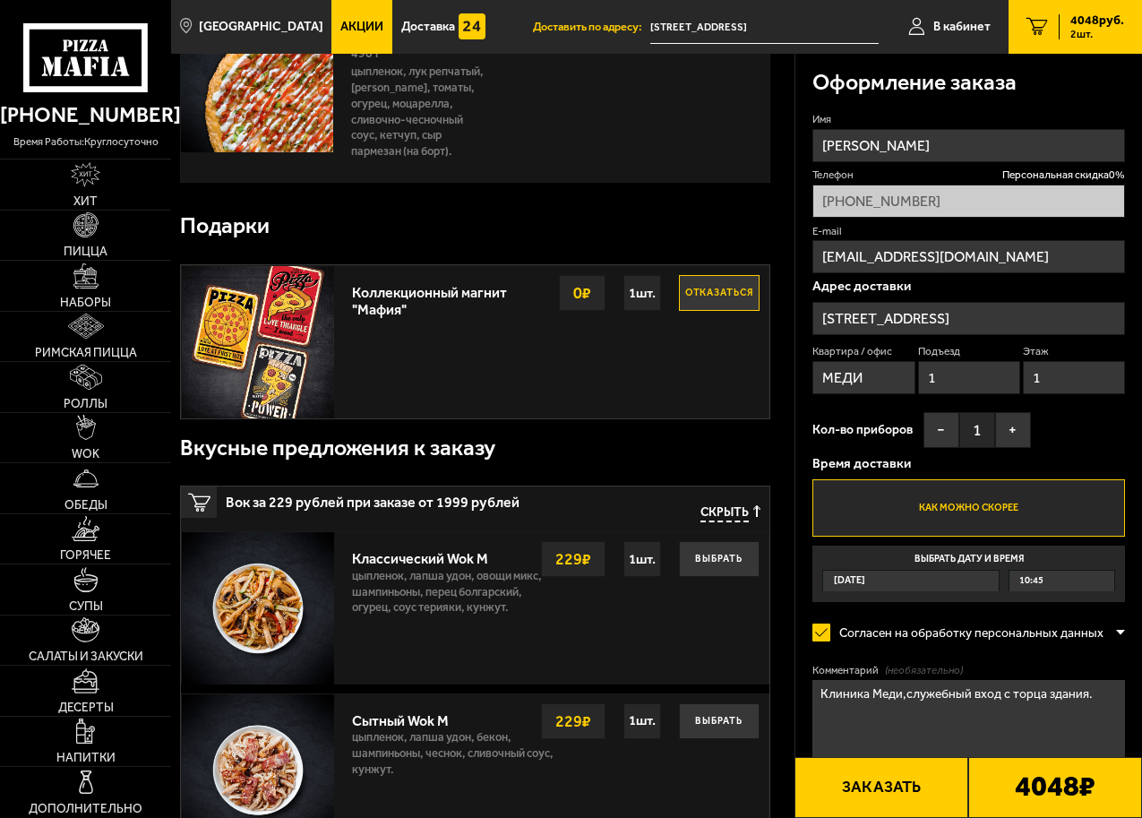
click at [718, 289] on button "Отказаться" at bounding box center [719, 293] width 81 height 36
click at [915, 787] on button "Заказать" at bounding box center [882, 787] width 174 height 61
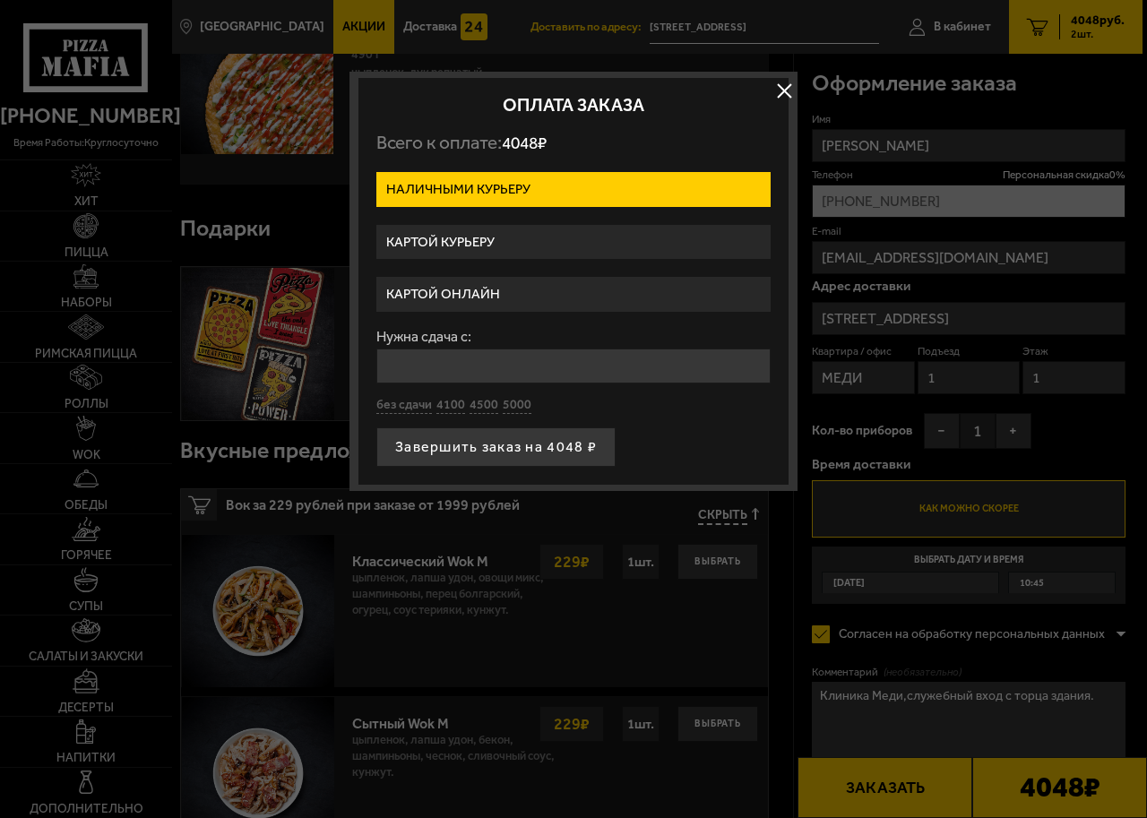
click at [782, 91] on button "button" at bounding box center [784, 90] width 27 height 27
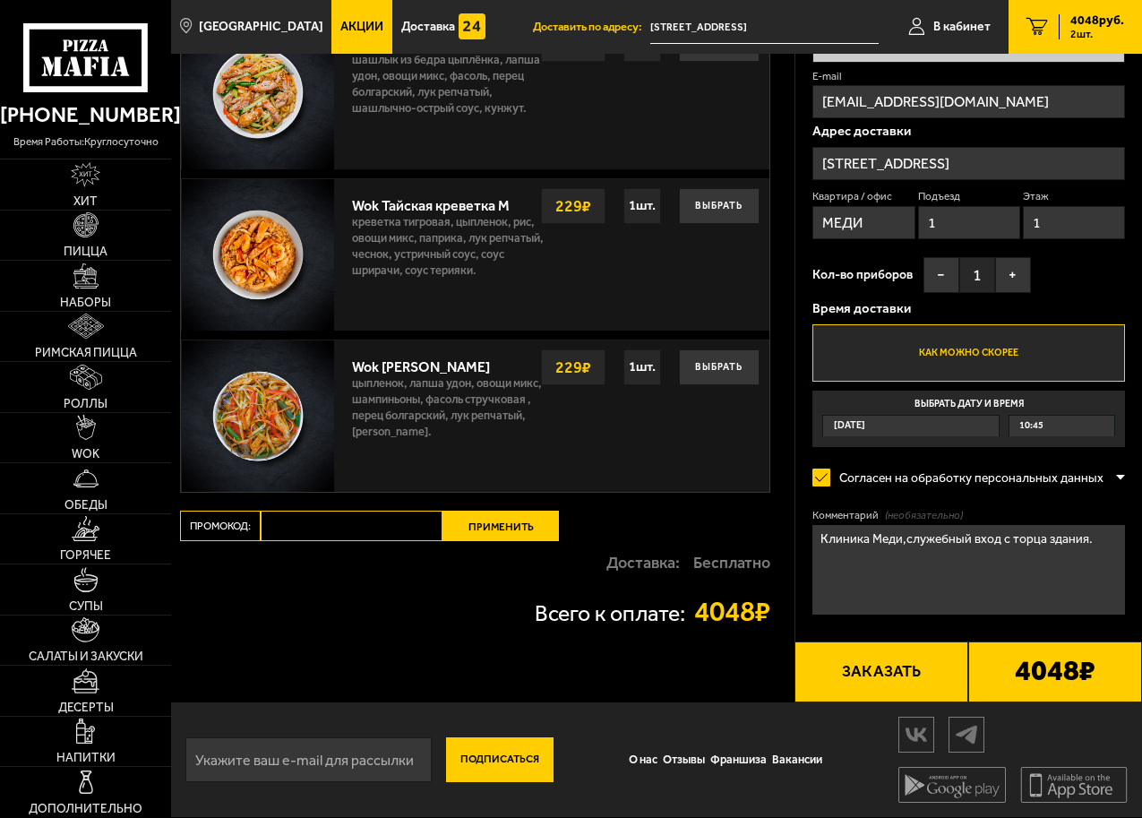
scroll to position [1454, 0]
click at [312, 528] on input "Промокод:" at bounding box center [352, 526] width 182 height 30
type input "MF0332"
click at [526, 525] on button "Применить" at bounding box center [501, 526] width 116 height 30
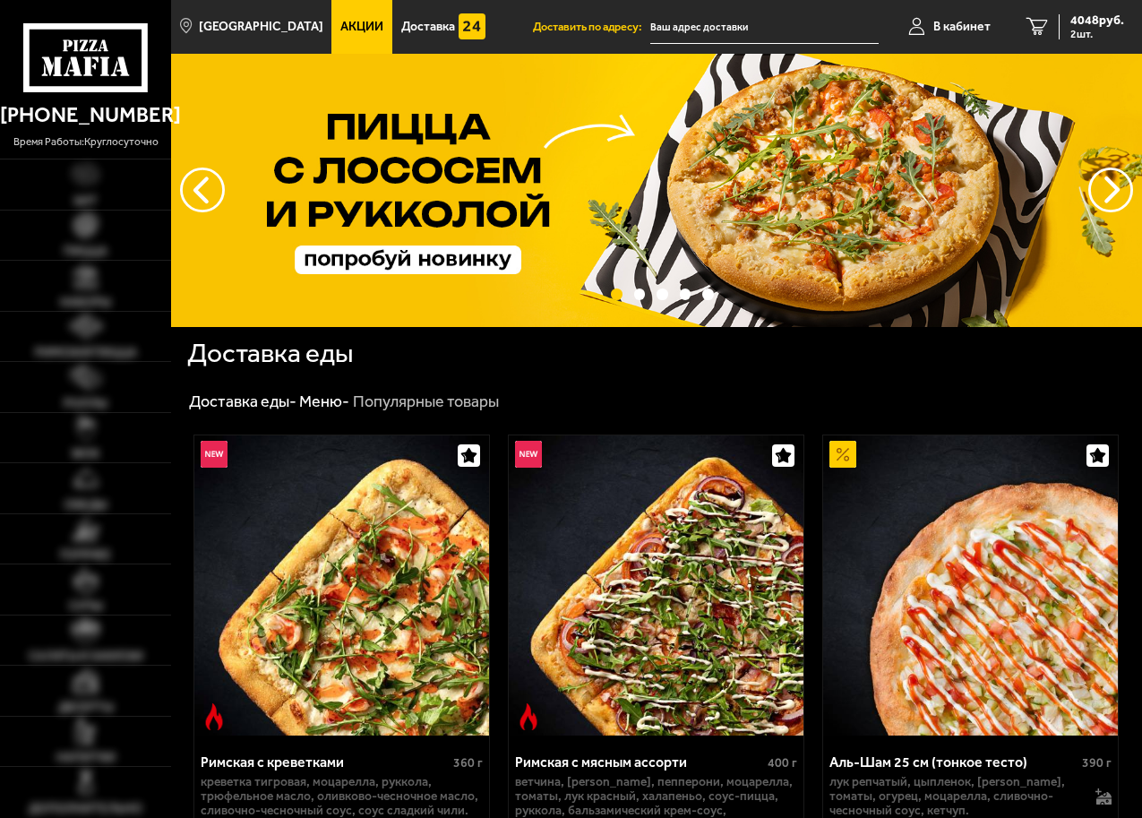
type input "[STREET_ADDRESS]"
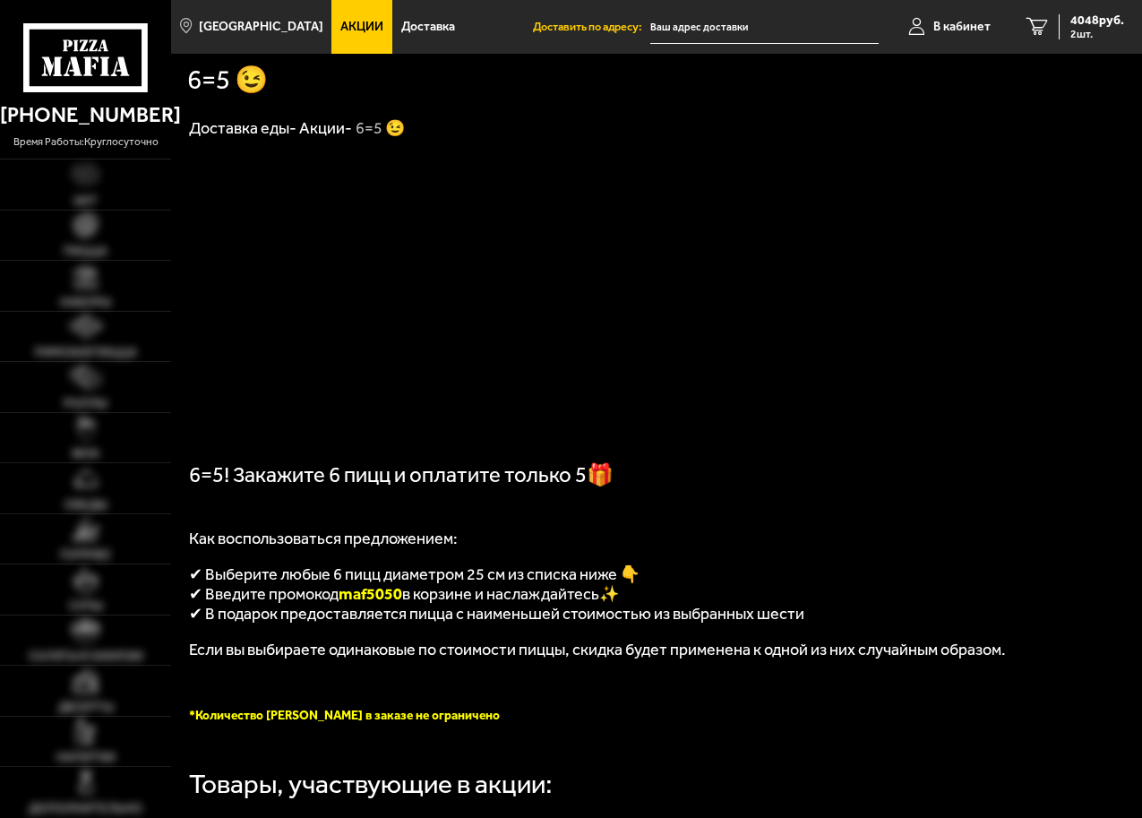
type input "[STREET_ADDRESS]"
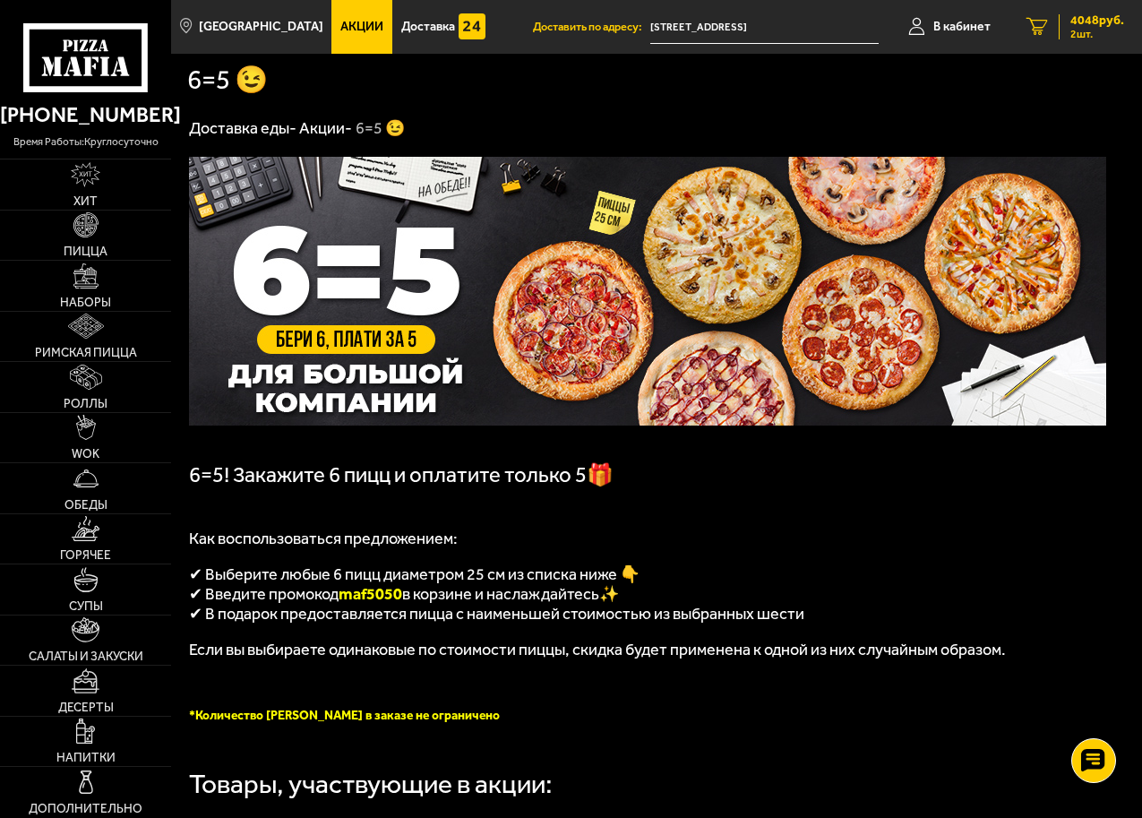
click at [1100, 10] on link "2 4048 руб. 2 шт." at bounding box center [1076, 27] width 134 height 54
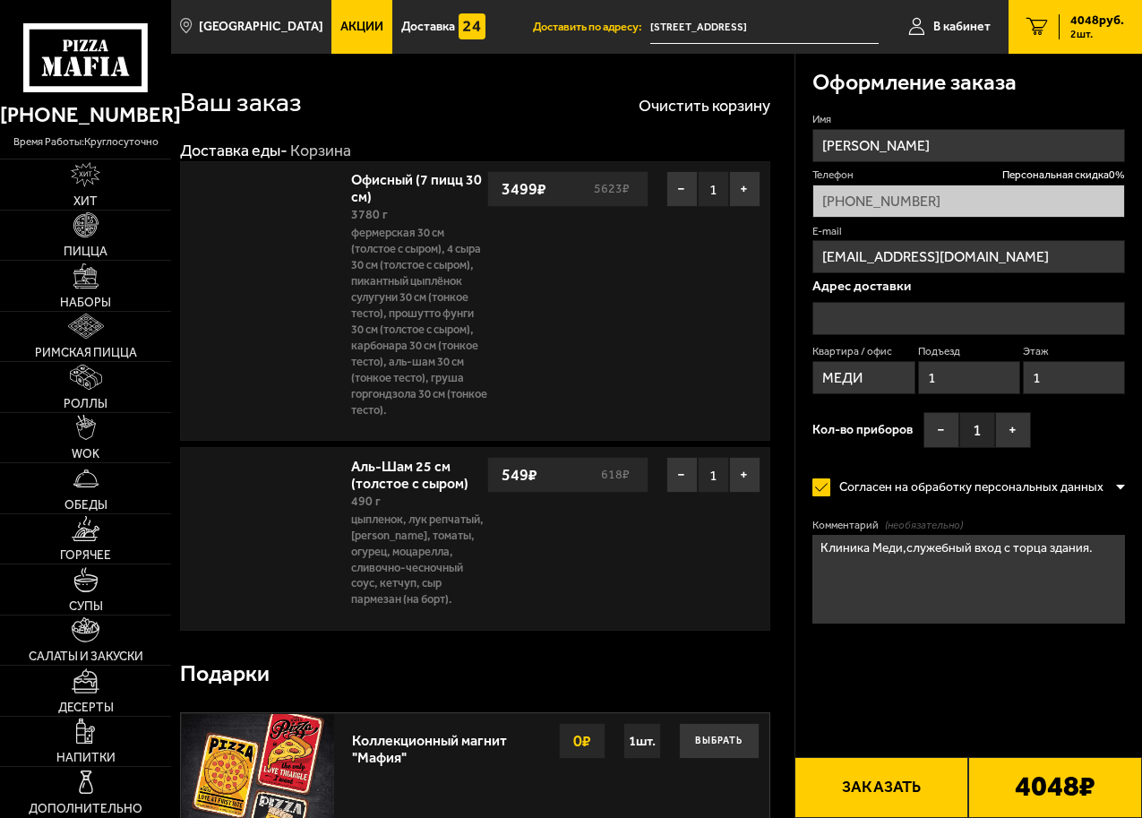
type input "[STREET_ADDRESS]"
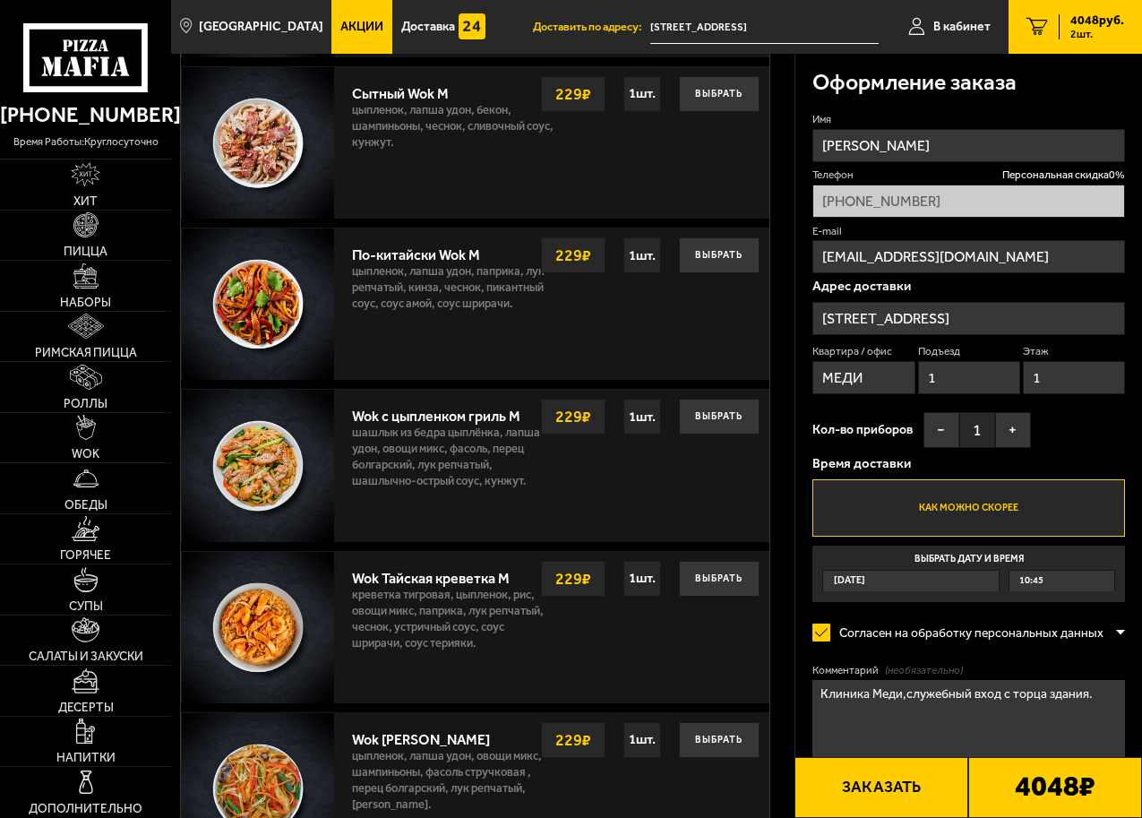
scroll to position [1434, 0]
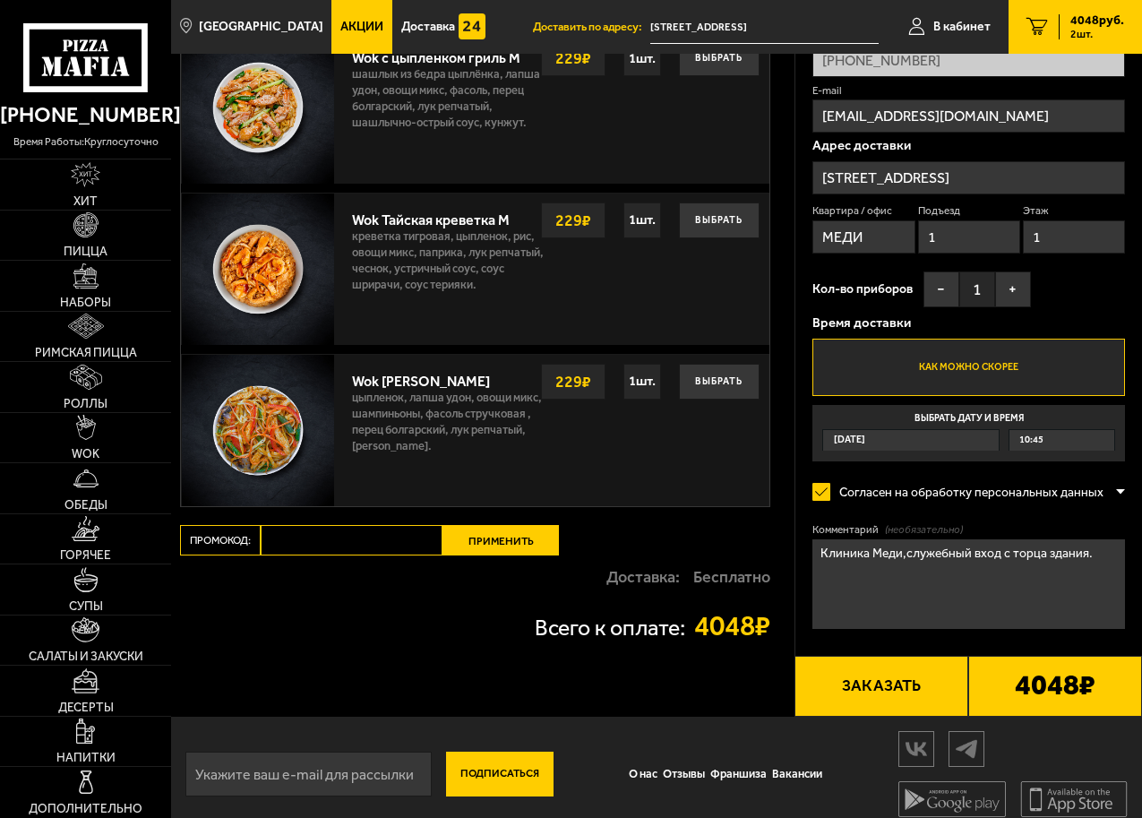
paste input "maf5050"
type input "maf5050"
click at [515, 544] on button "Применить" at bounding box center [501, 540] width 116 height 30
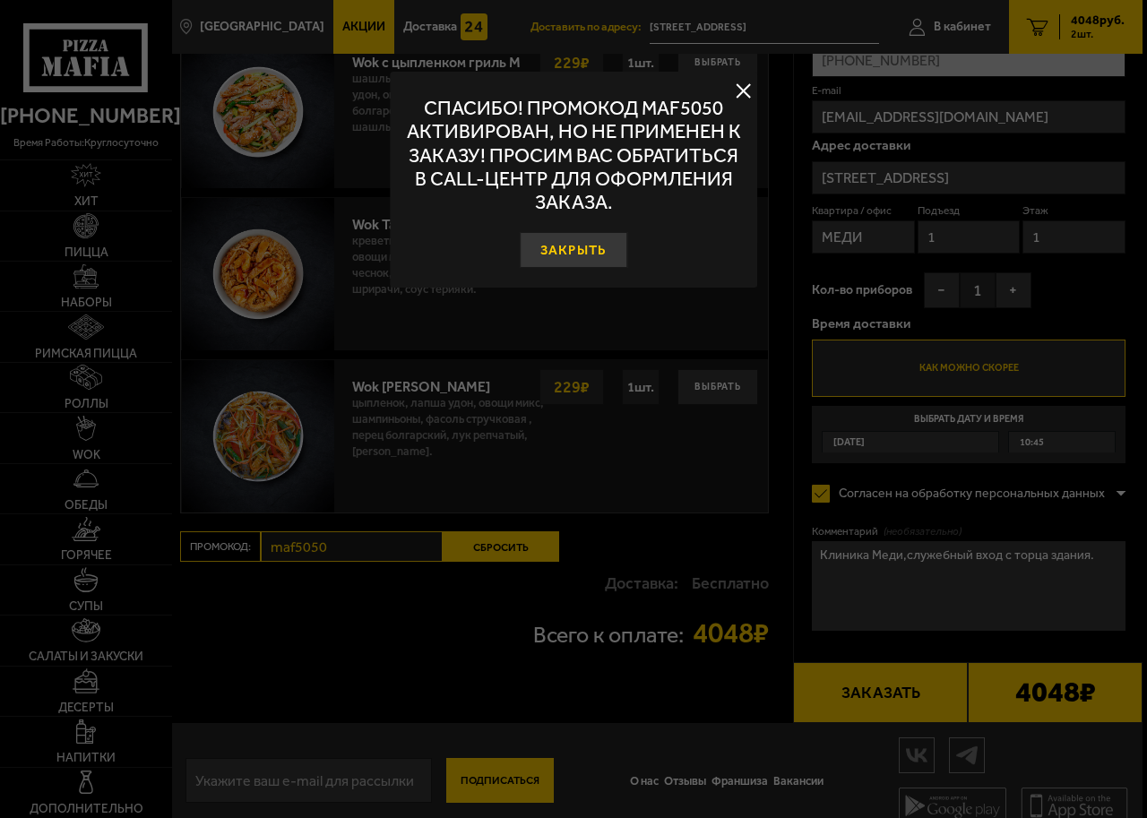
click at [593, 252] on button "Закрыть" at bounding box center [574, 250] width 108 height 36
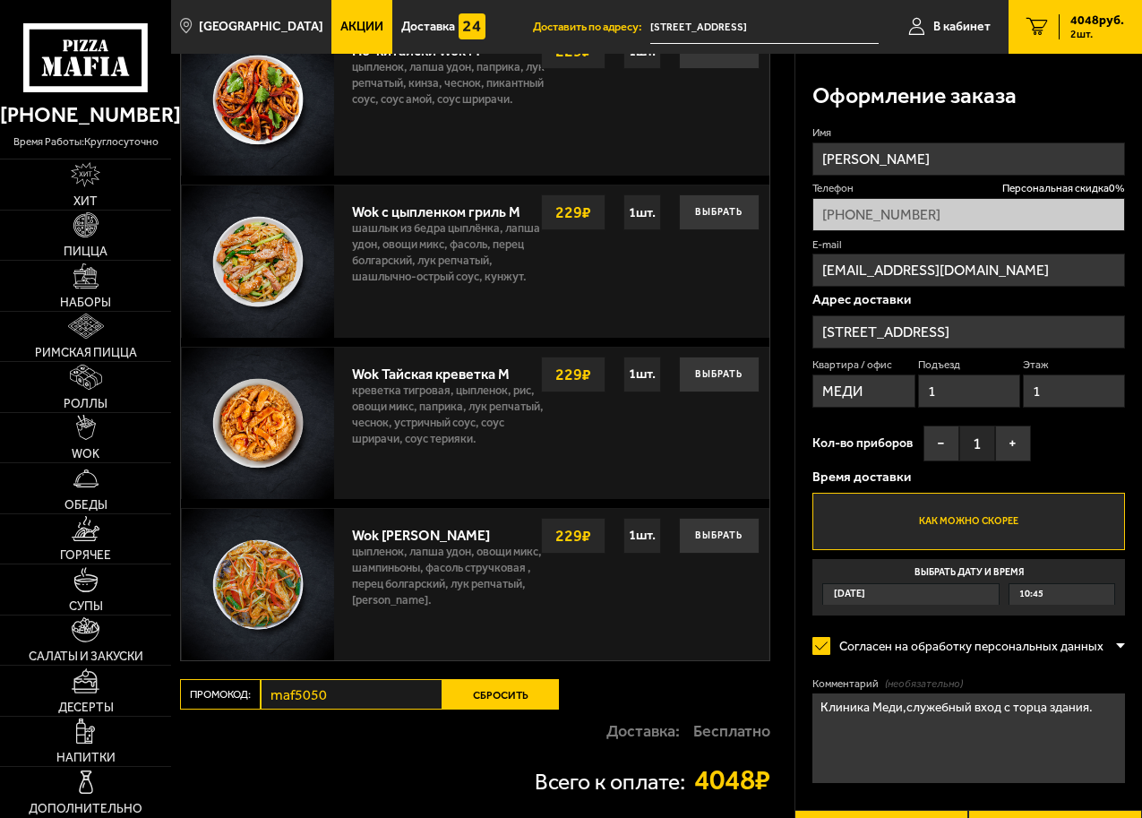
scroll to position [1454, 0]
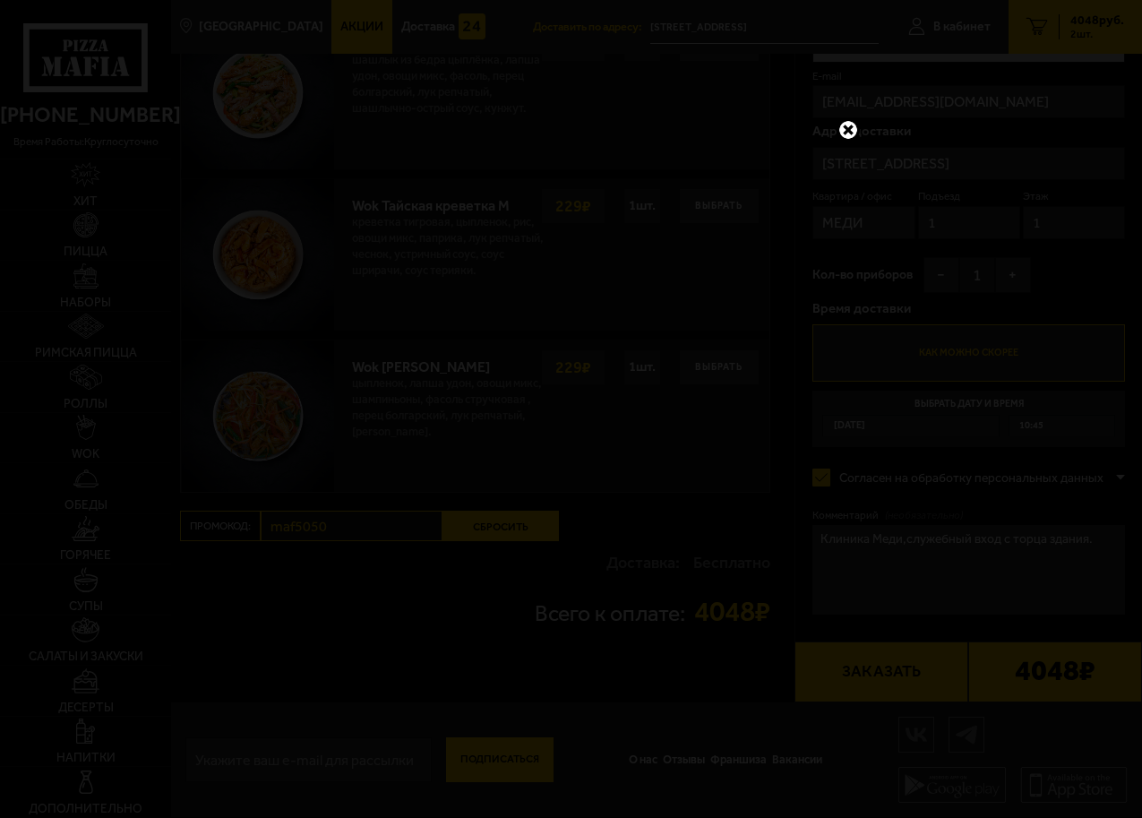
click at [850, 125] on link at bounding box center [848, 129] width 23 height 23
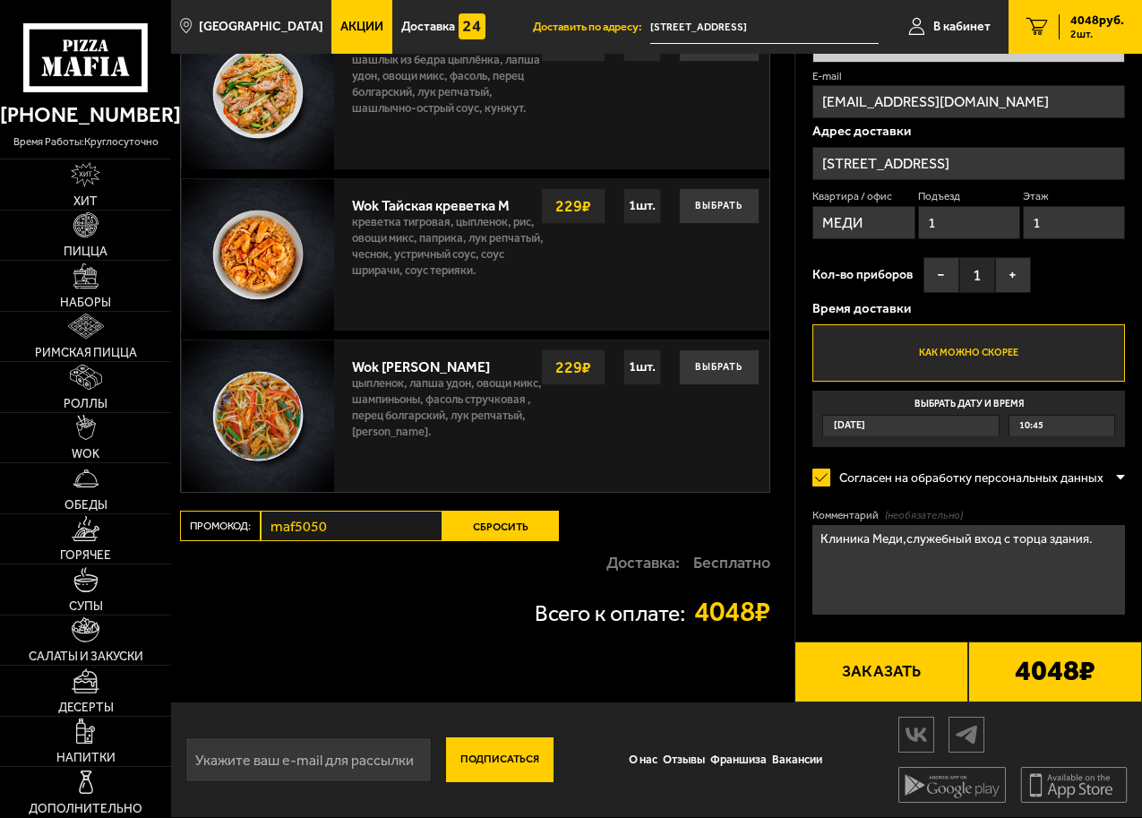
click at [328, 523] on input "maf5050" at bounding box center [352, 526] width 182 height 30
click at [323, 528] on input "maf5050" at bounding box center [352, 526] width 182 height 30
click at [496, 524] on button "Сбросить" at bounding box center [501, 526] width 116 height 30
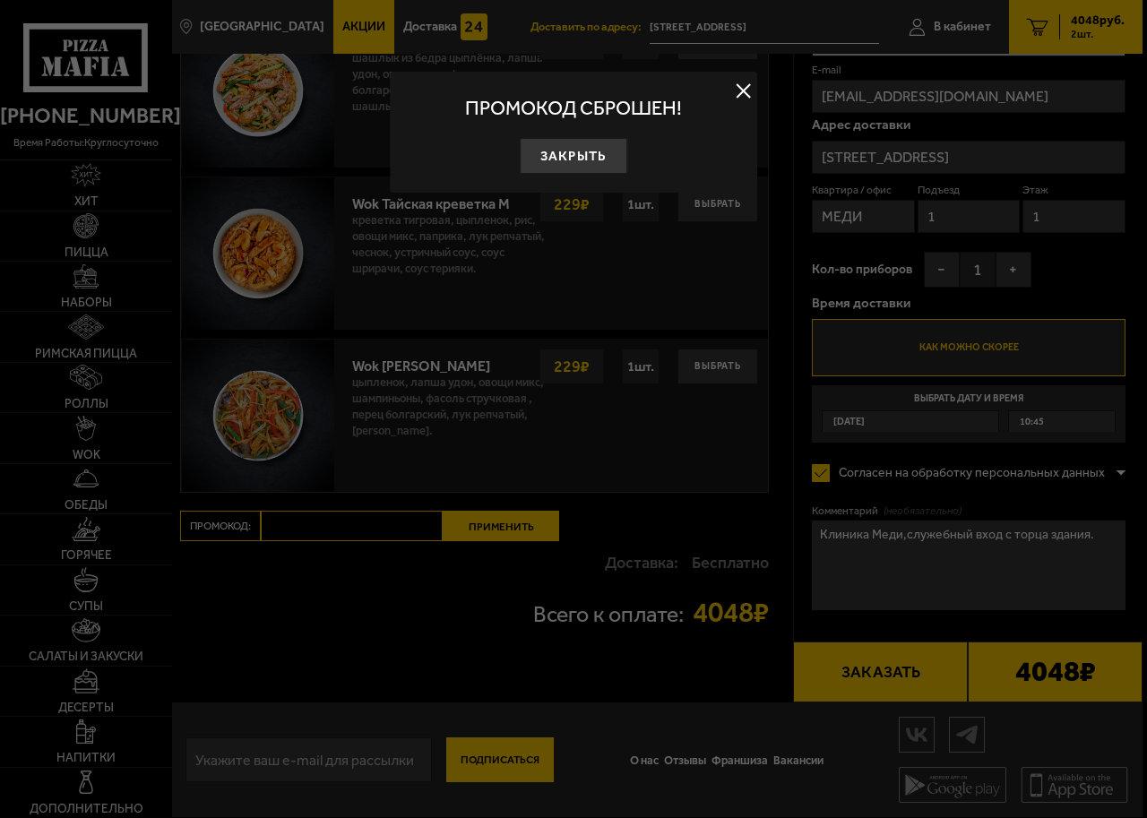
click at [316, 523] on div at bounding box center [573, 409] width 1147 height 818
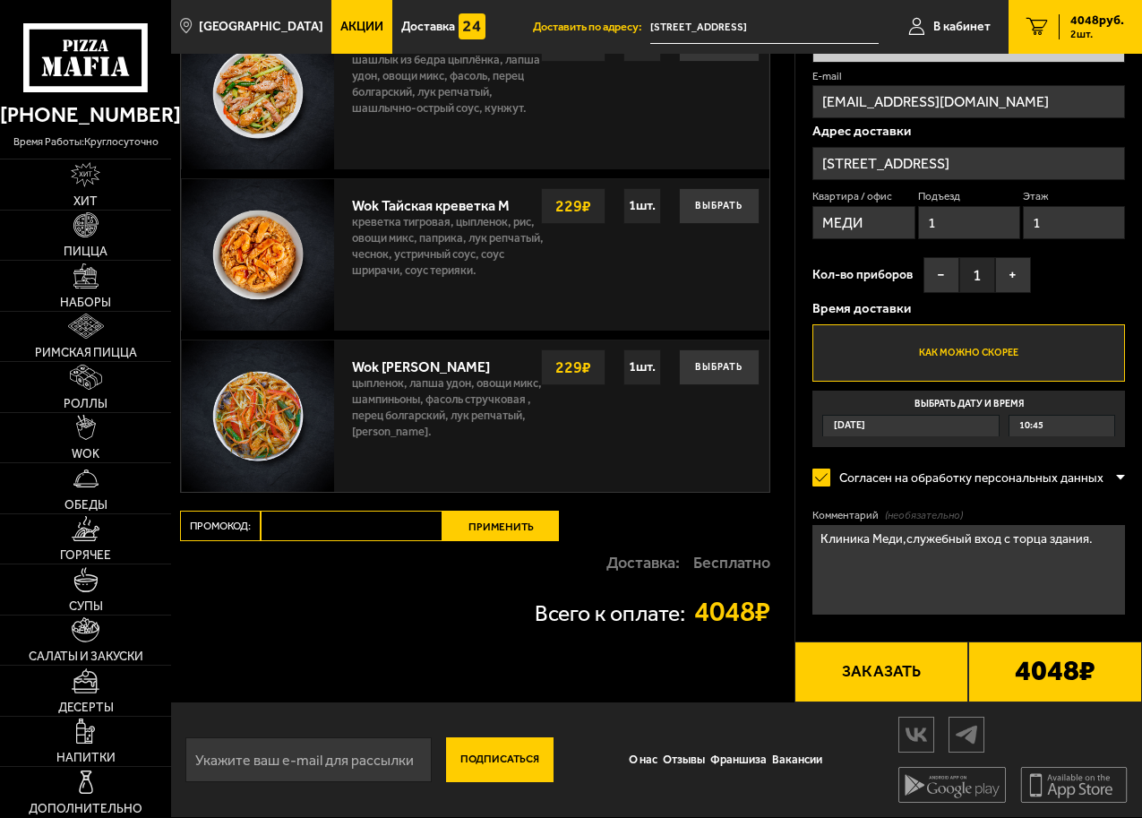
click at [316, 523] on input "Промокод:" at bounding box center [352, 526] width 182 height 30
type input "ь"
click at [296, 524] on input "Промокод:" at bounding box center [352, 526] width 182 height 30
type input "M"
type input "maf5055"
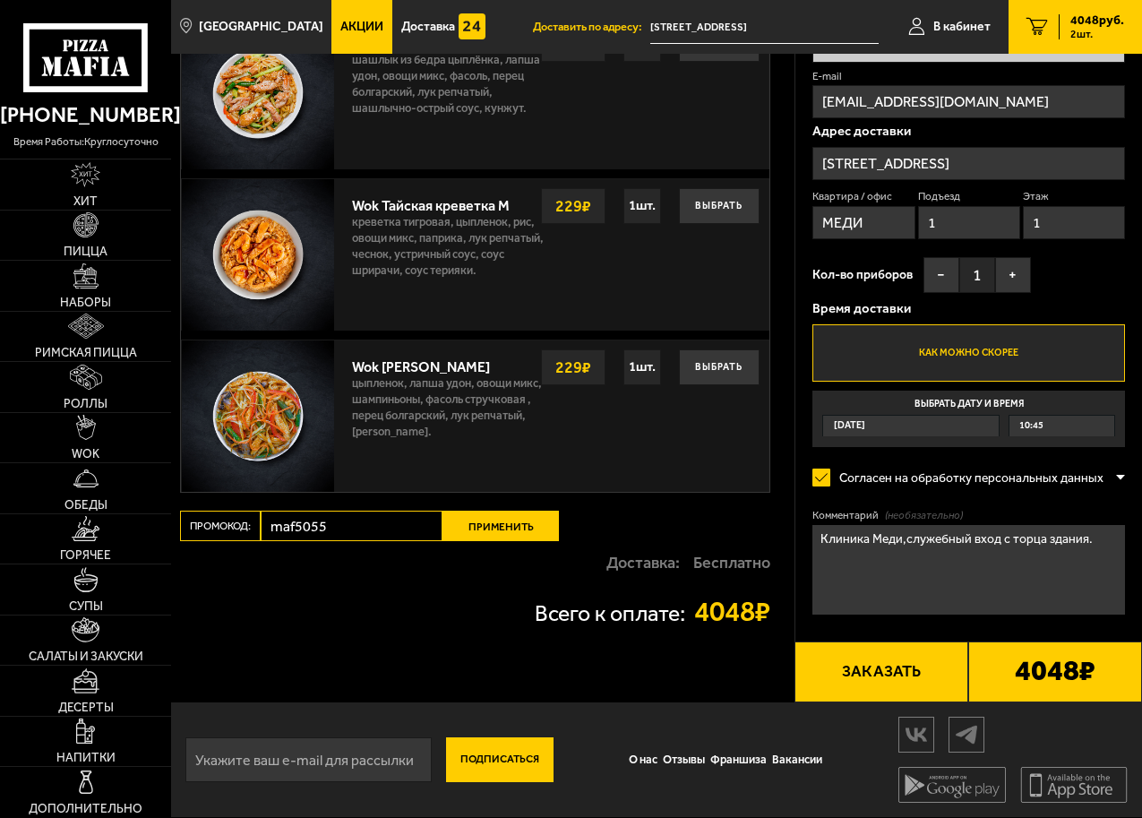
click at [512, 520] on button "Применить" at bounding box center [501, 526] width 116 height 30
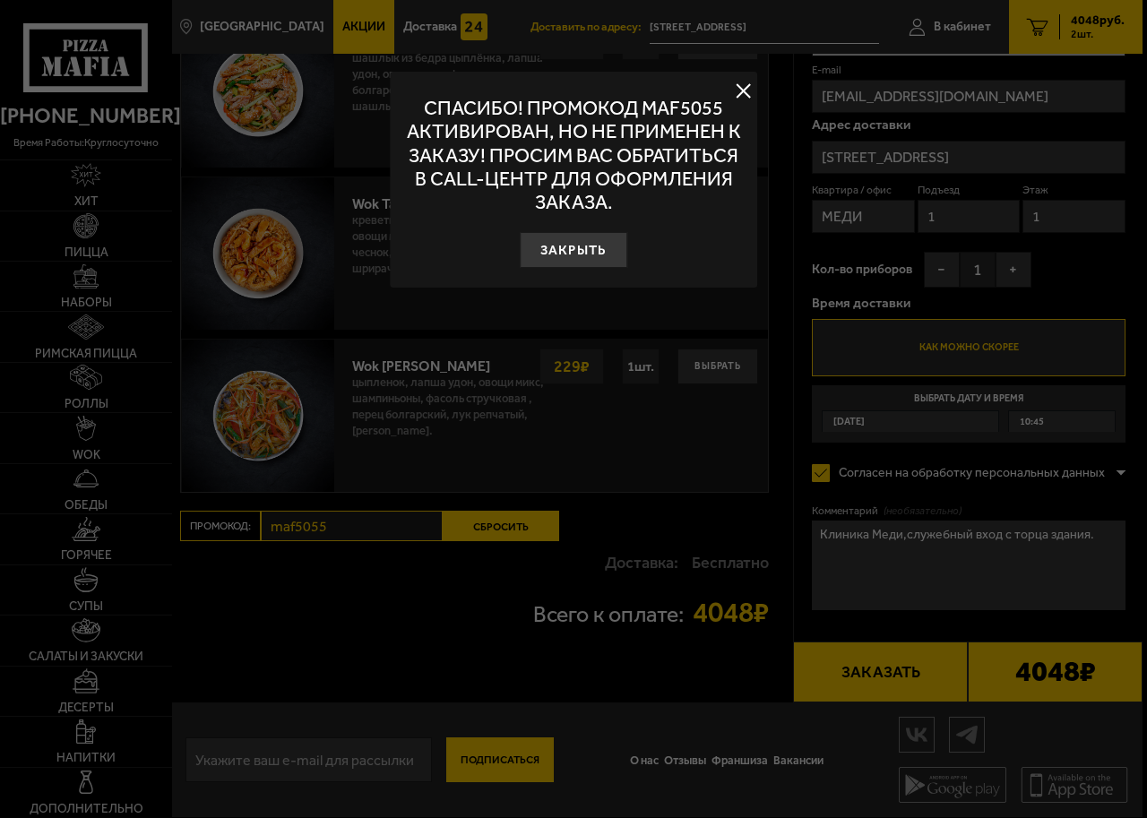
click at [739, 90] on button at bounding box center [743, 90] width 27 height 27
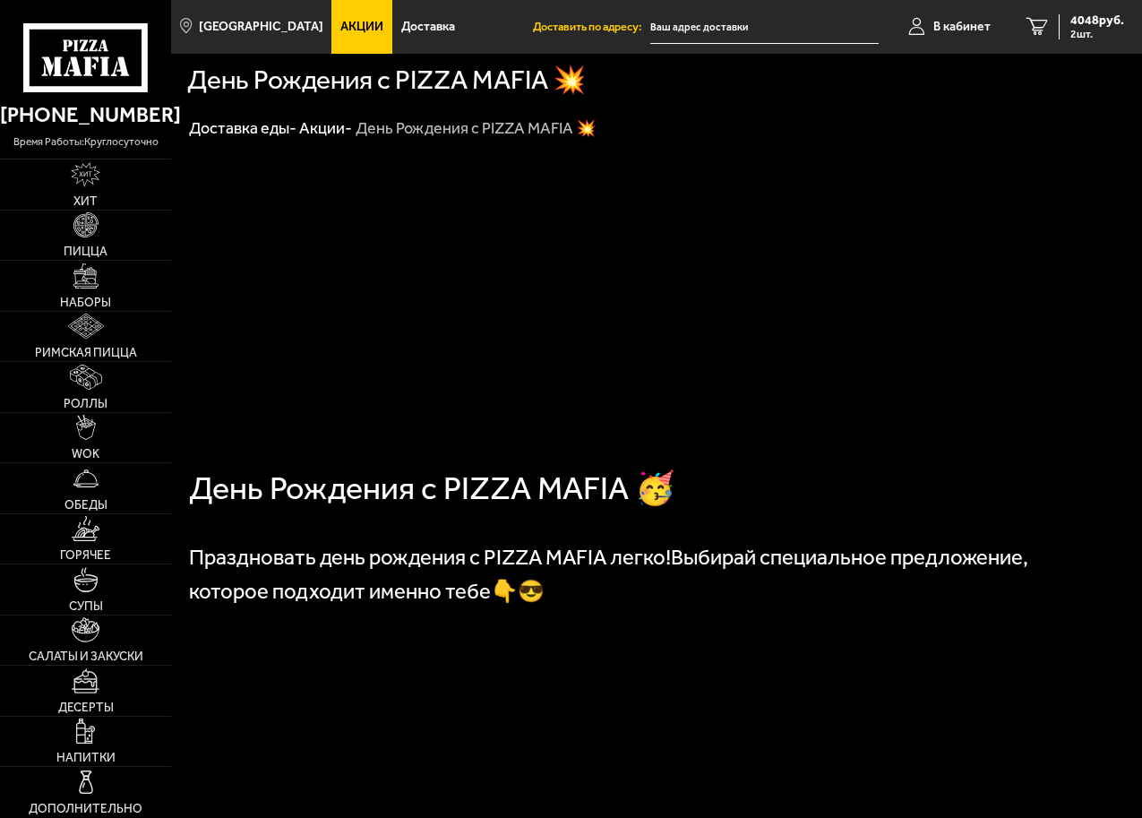
type input "[STREET_ADDRESS]"
